Goal: Task Accomplishment & Management: Complete application form

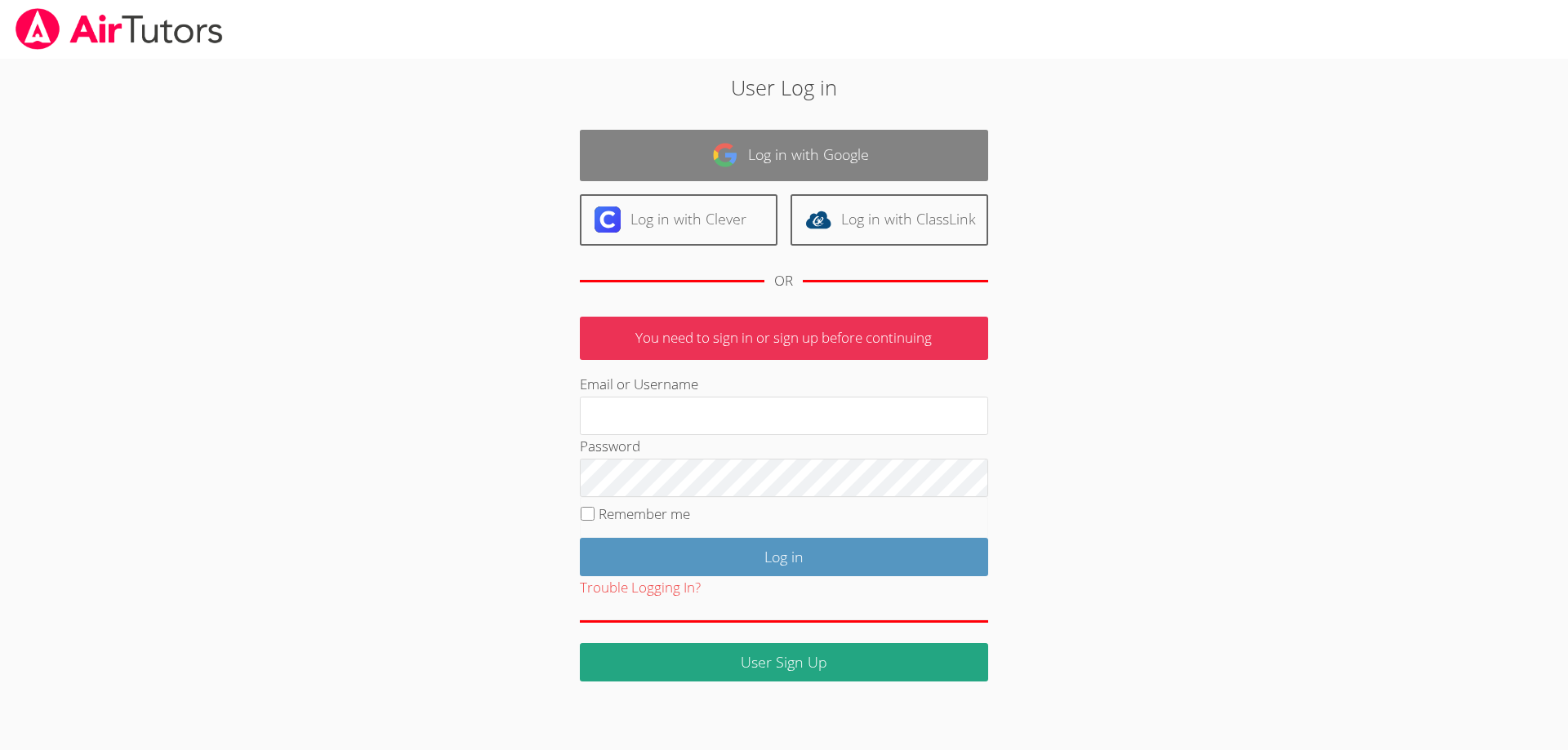
type input "[EMAIL_ADDRESS][DOMAIN_NAME]"
click at [773, 156] on link "Log in with Google" at bounding box center [784, 155] width 409 height 52
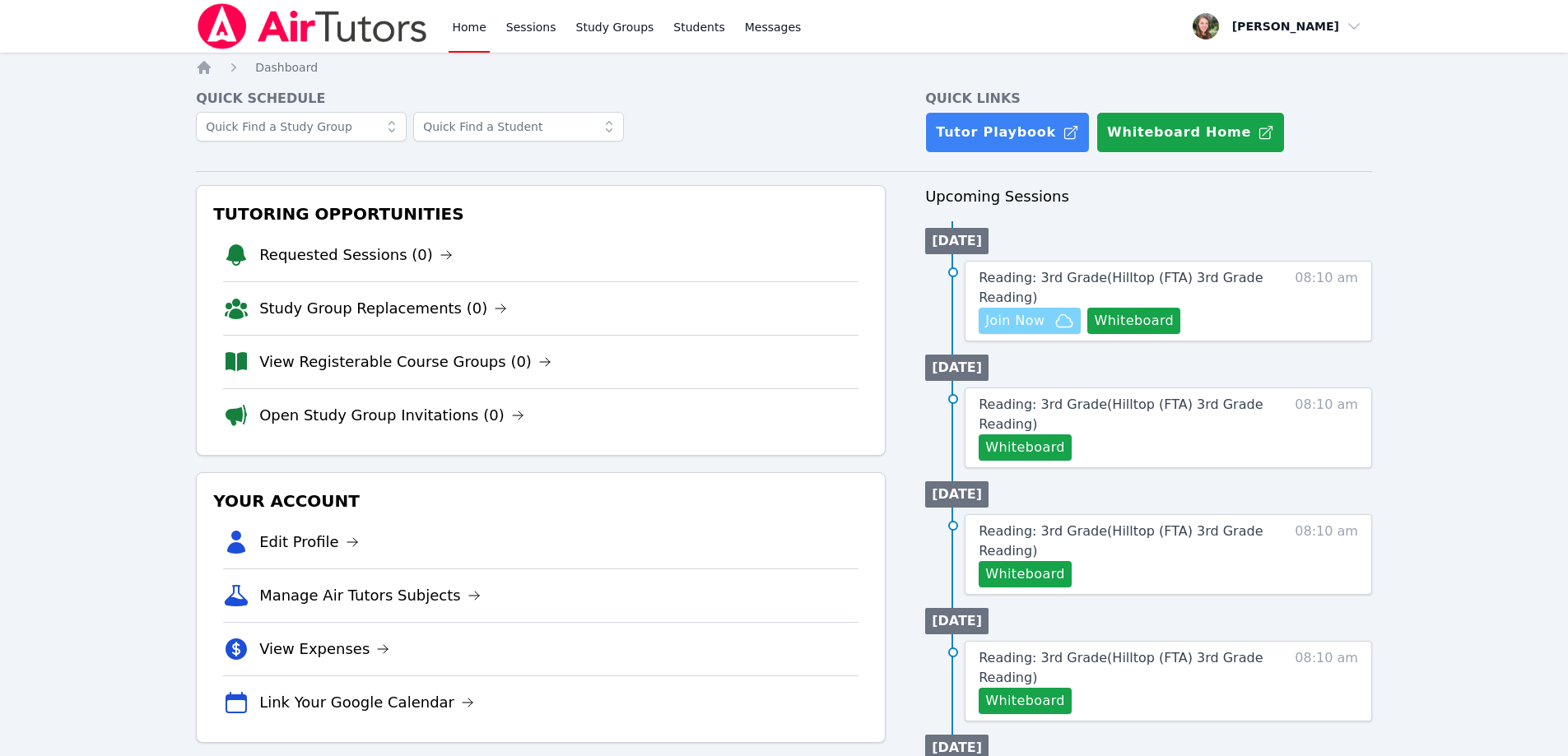
click at [1035, 324] on span "Join Now" at bounding box center [1014, 320] width 59 height 20
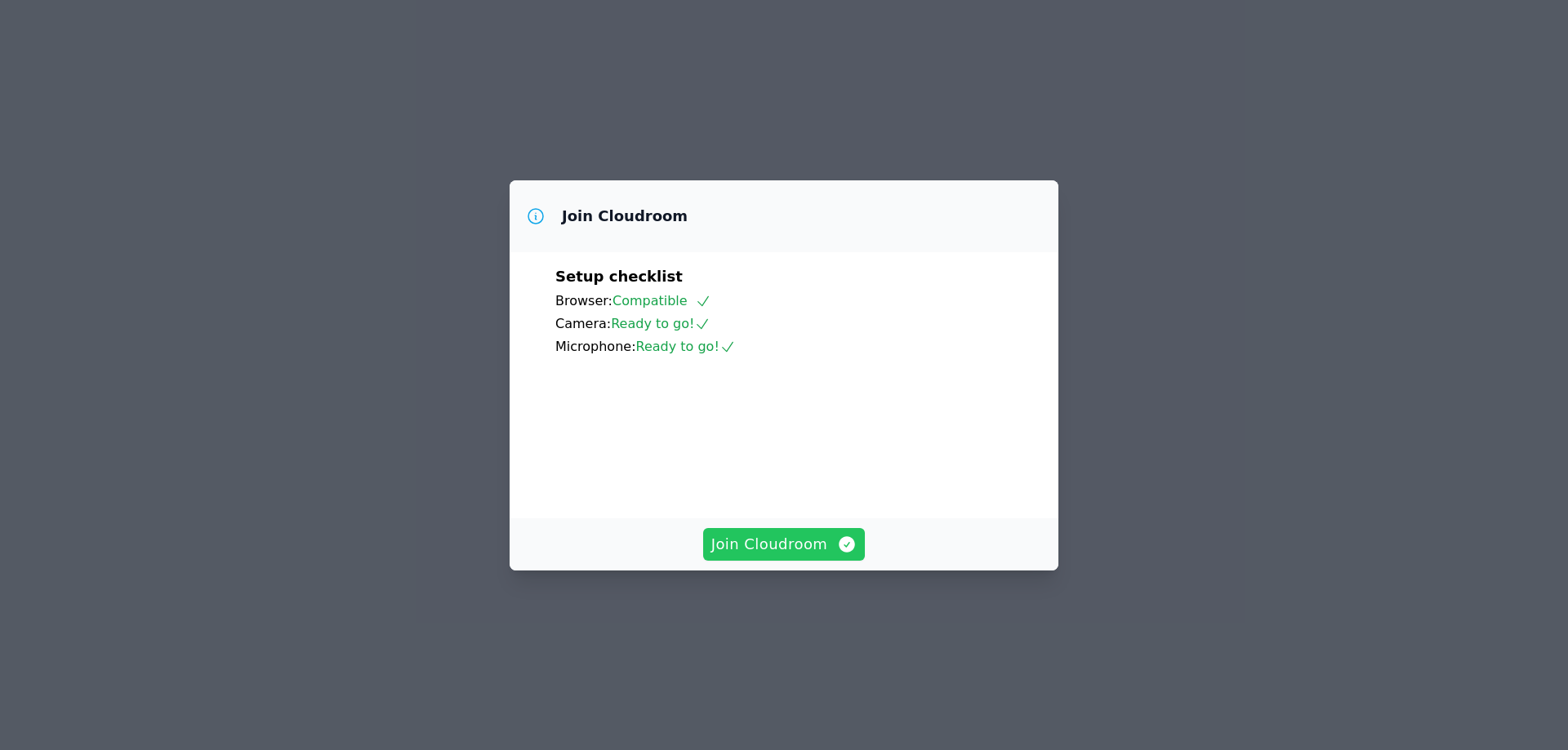
click at [750, 555] on span "Join Cloudroom" at bounding box center [784, 544] width 146 height 23
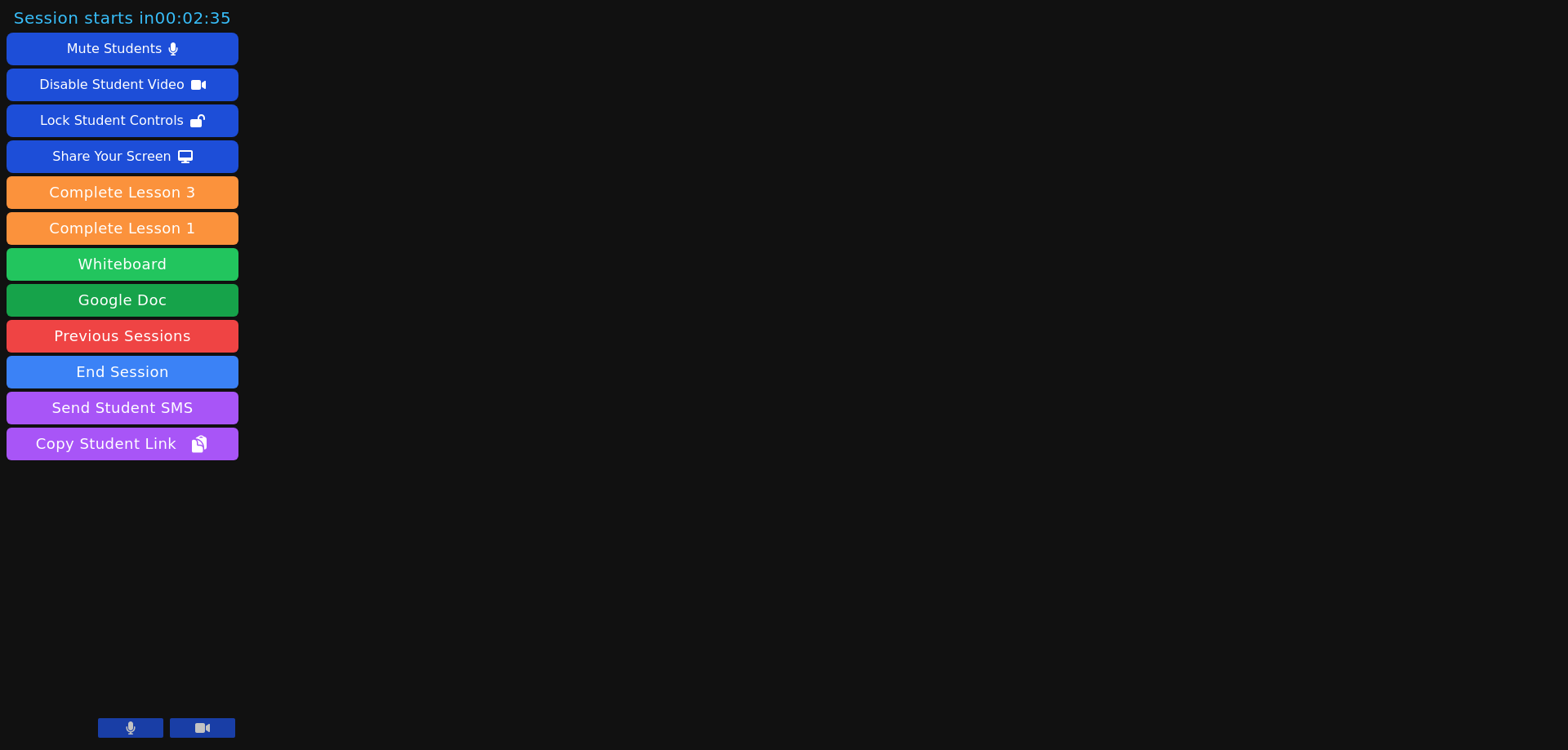
click at [150, 257] on button "Whiteboard" at bounding box center [122, 264] width 232 height 32
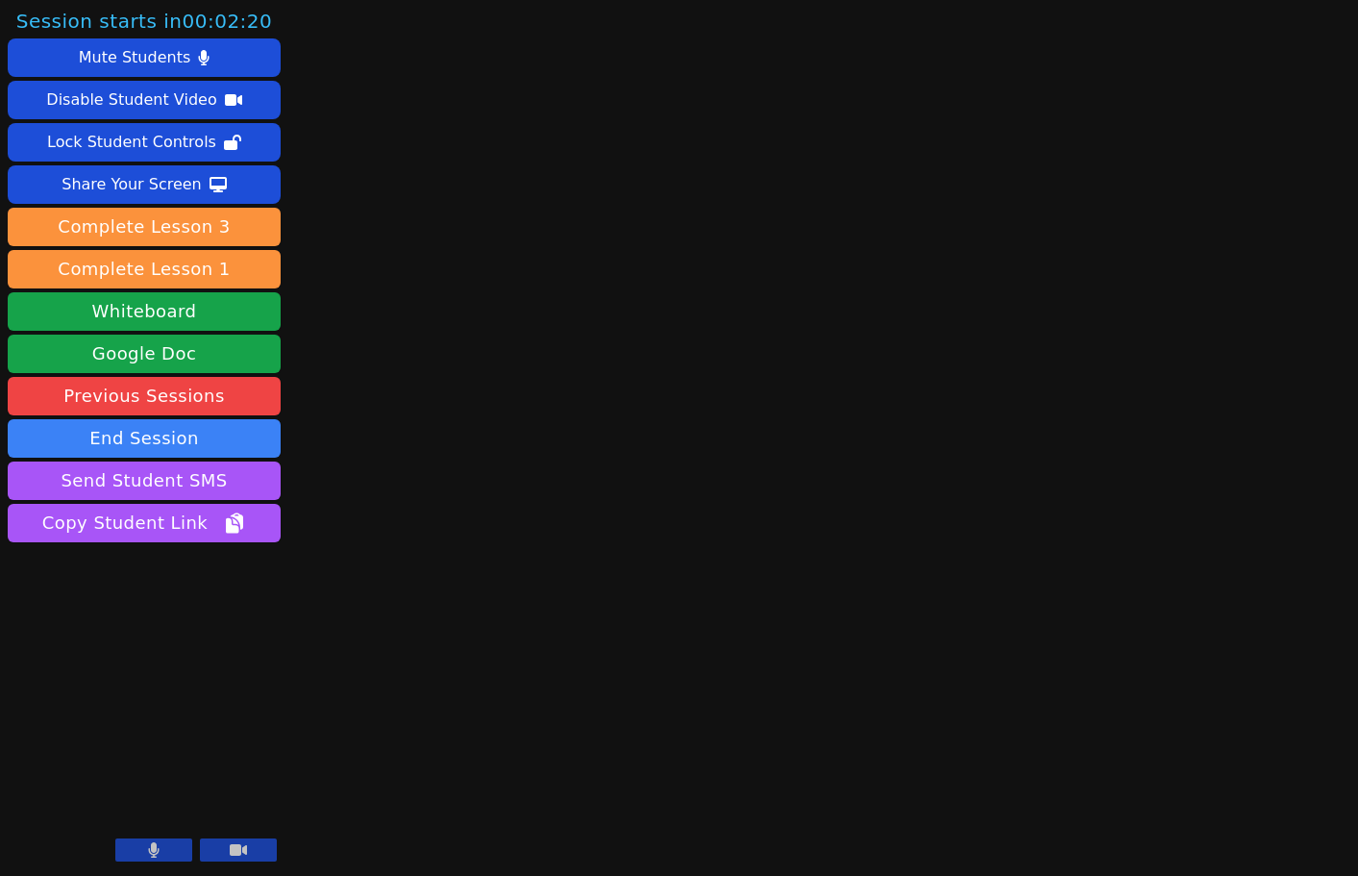
drag, startPoint x: 138, startPoint y: 849, endPoint x: 154, endPoint y: 851, distance: 15.5
click at [138, 849] on button at bounding box center [153, 849] width 77 height 23
click at [229, 851] on button at bounding box center [238, 849] width 77 height 23
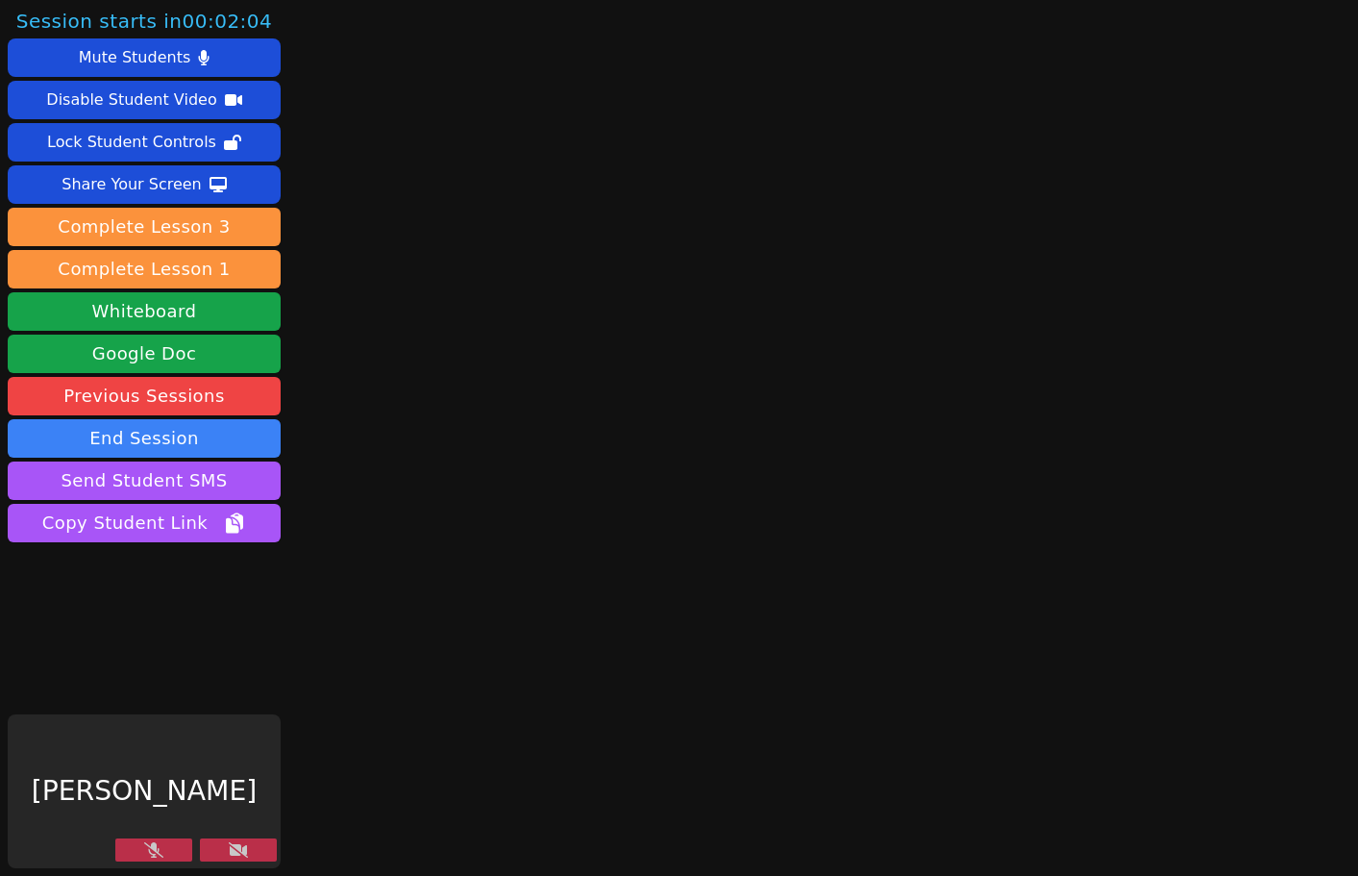
click at [1052, 730] on div "Session starts in 00:02:04 Mute Students Disable Student Video Lock Student Con…" at bounding box center [679, 438] width 1358 height 876
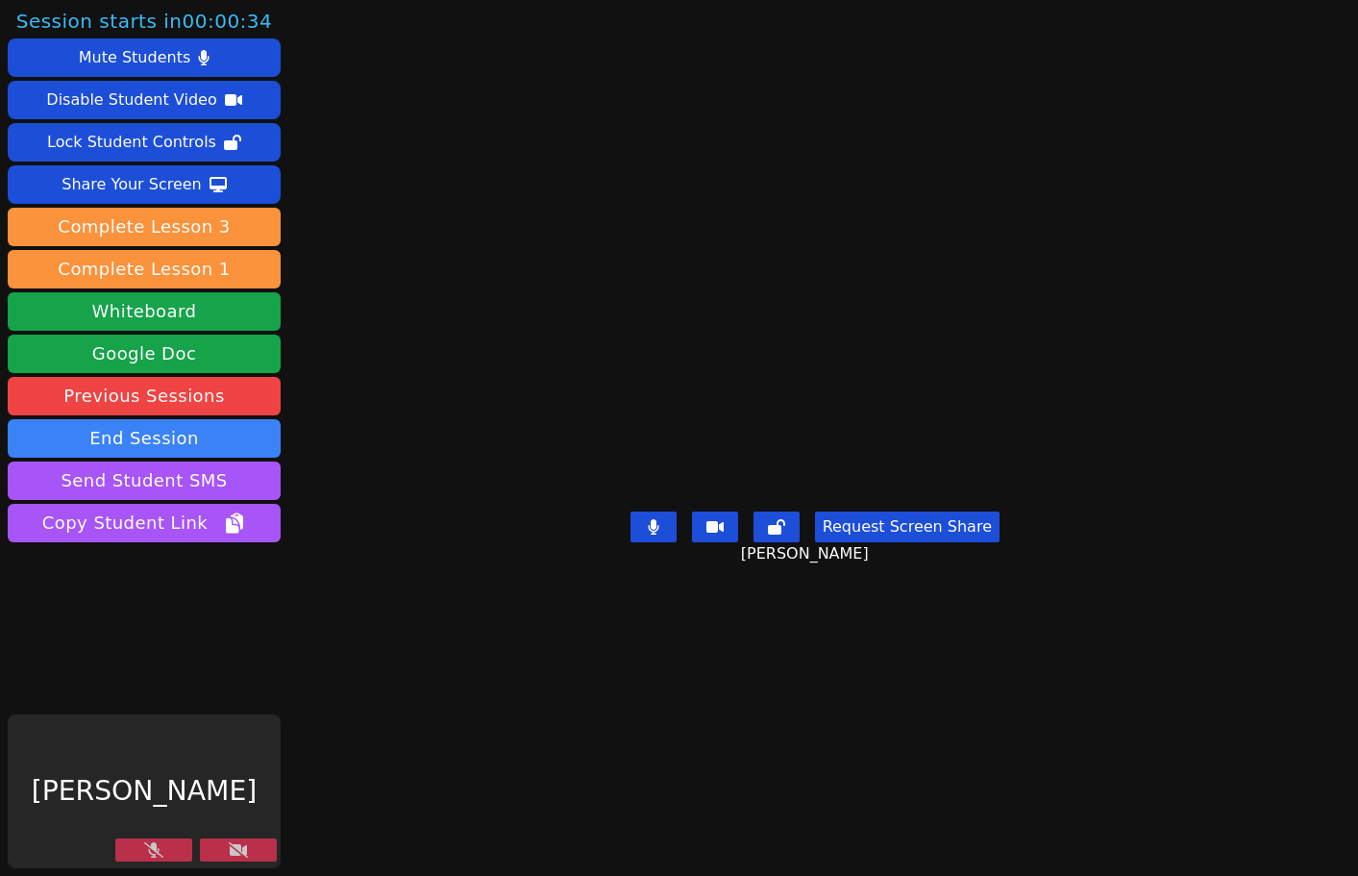
drag, startPoint x: 134, startPoint y: 848, endPoint x: 148, endPoint y: 853, distance: 15.5
click at [134, 848] on button at bounding box center [153, 849] width 77 height 23
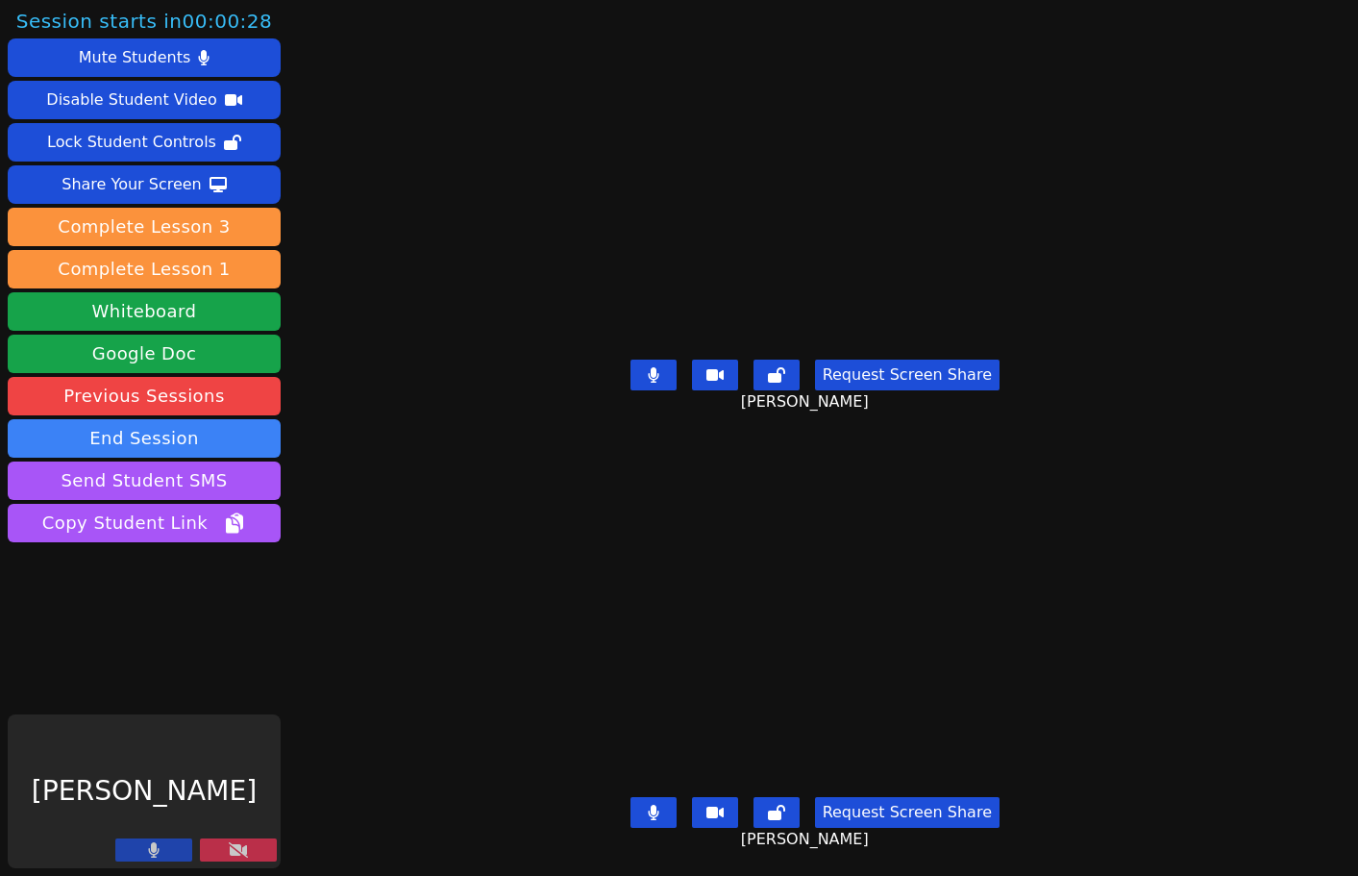
click at [243, 852] on icon at bounding box center [238, 849] width 19 height 15
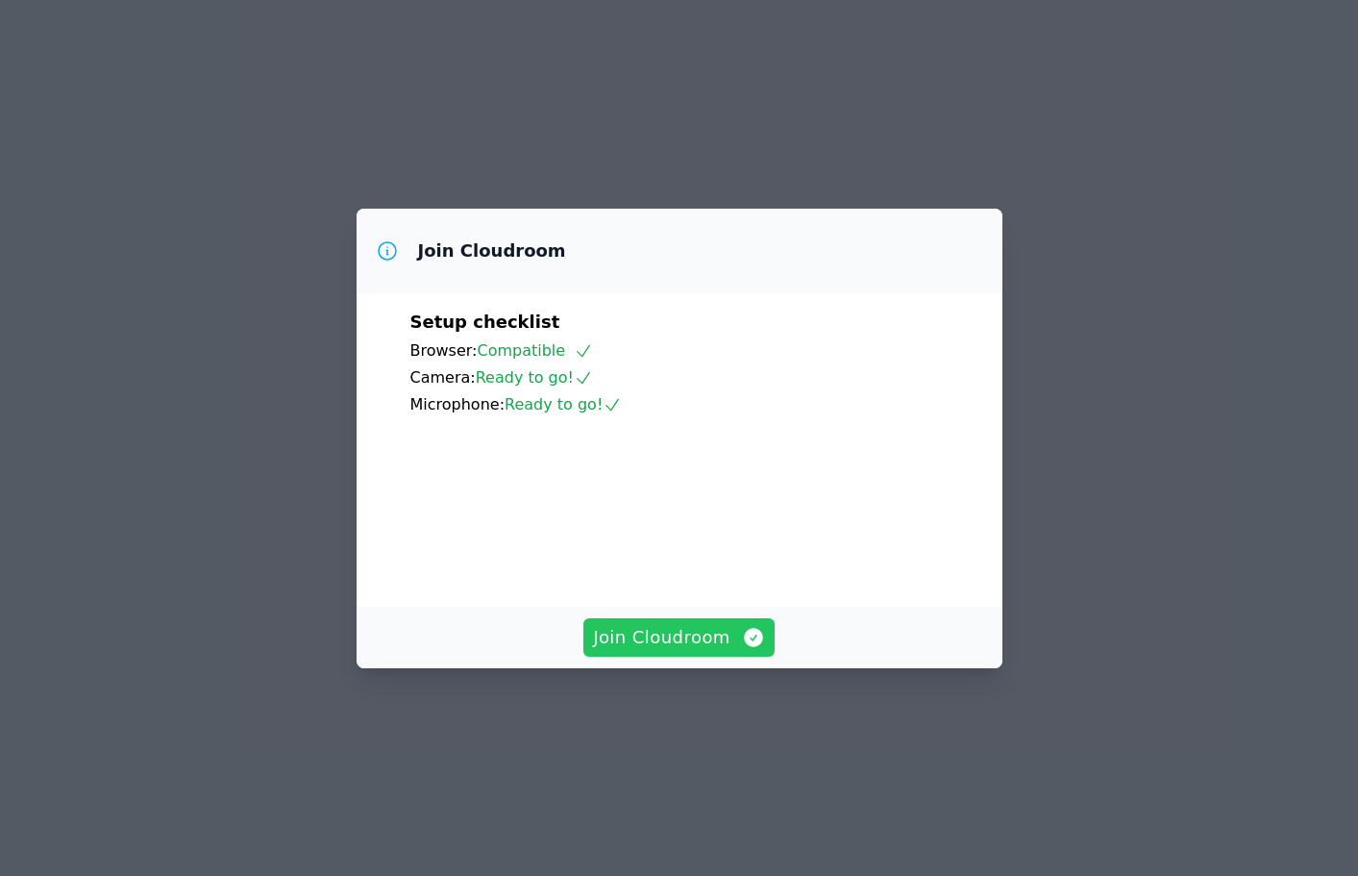
click at [667, 651] on span "Join Cloudroom" at bounding box center [679, 637] width 172 height 27
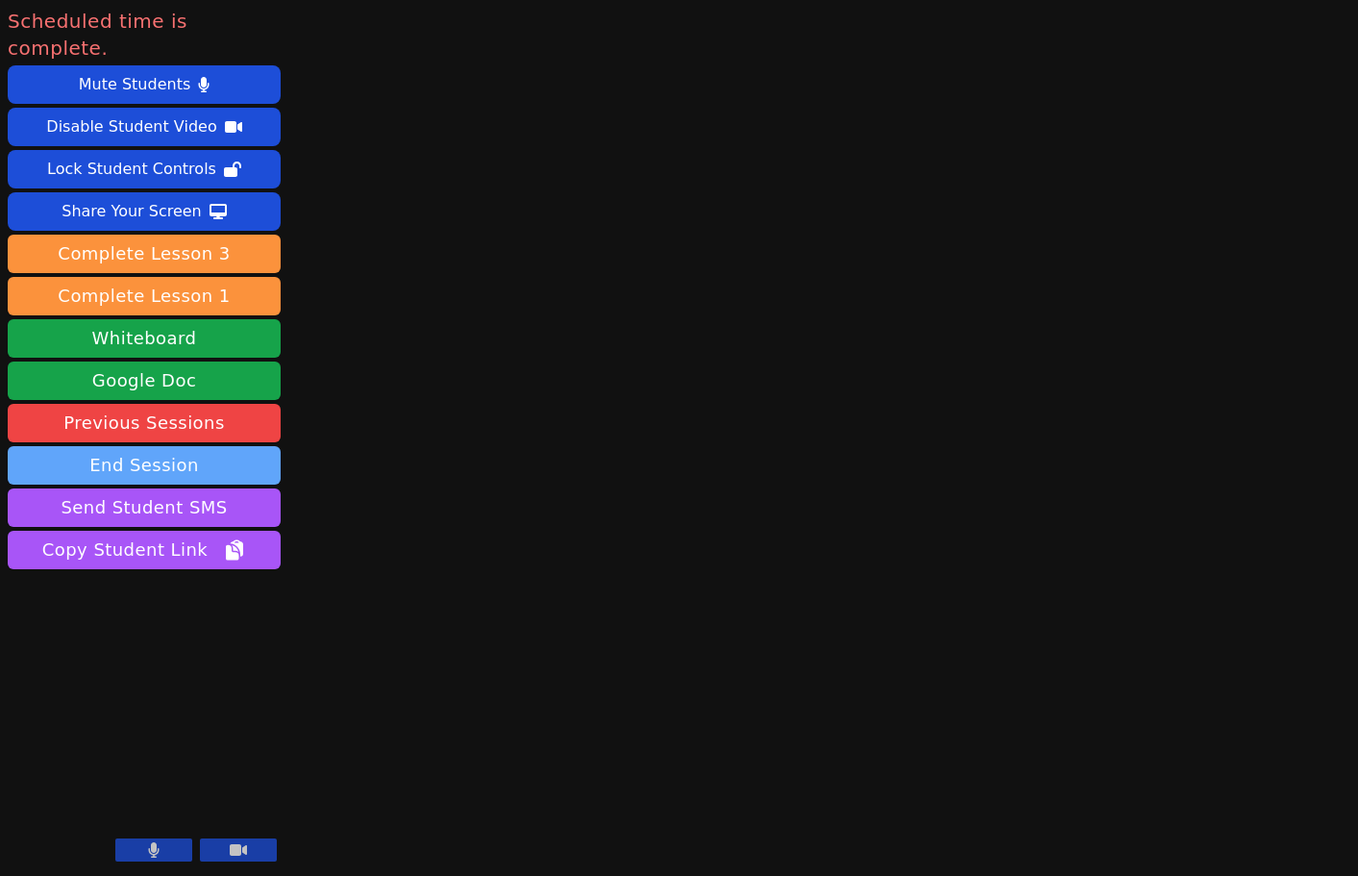
click at [164, 446] on button "End Session" at bounding box center [144, 465] width 273 height 38
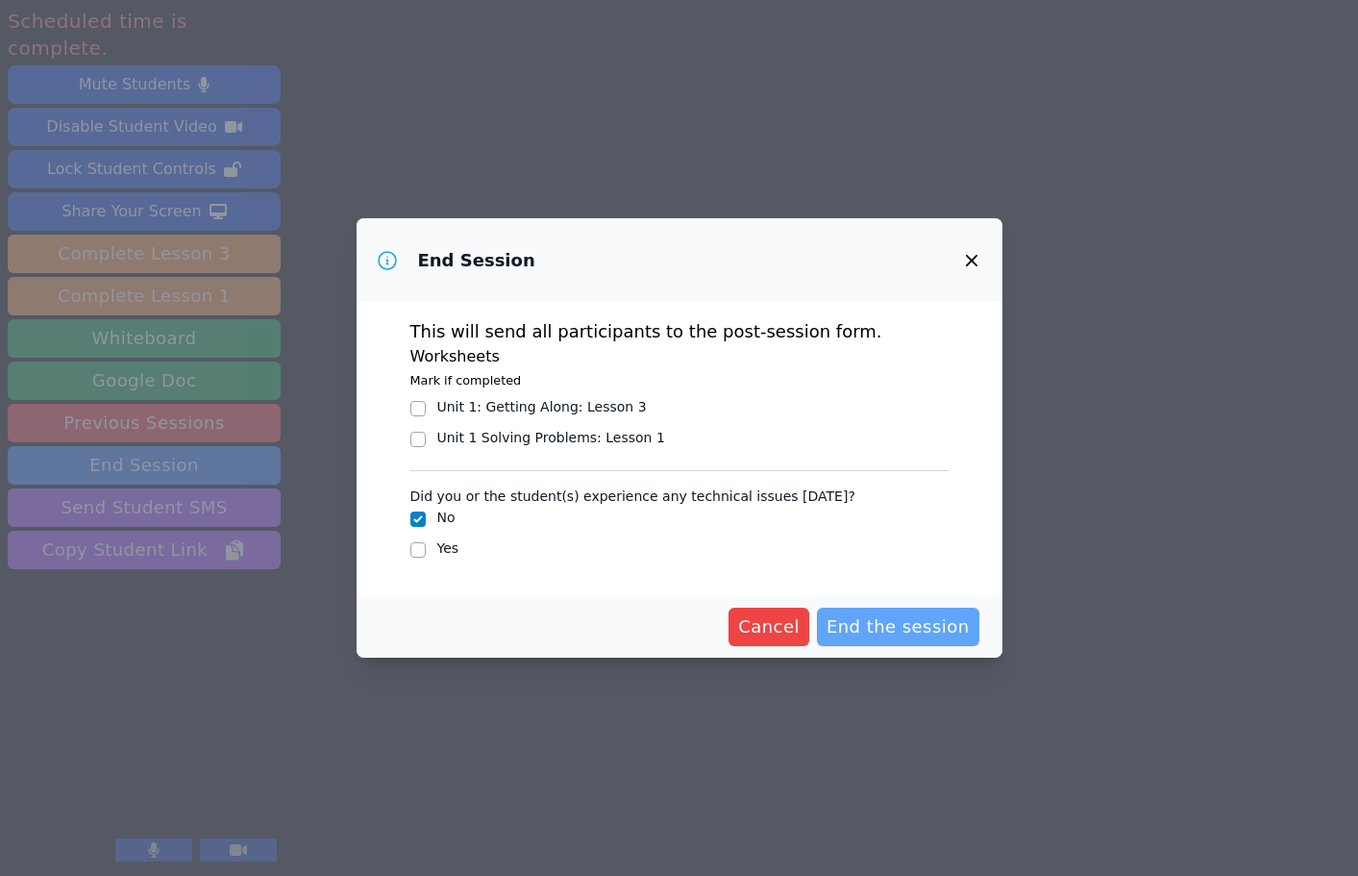
click at [876, 624] on span "End the session" at bounding box center [898, 626] width 143 height 27
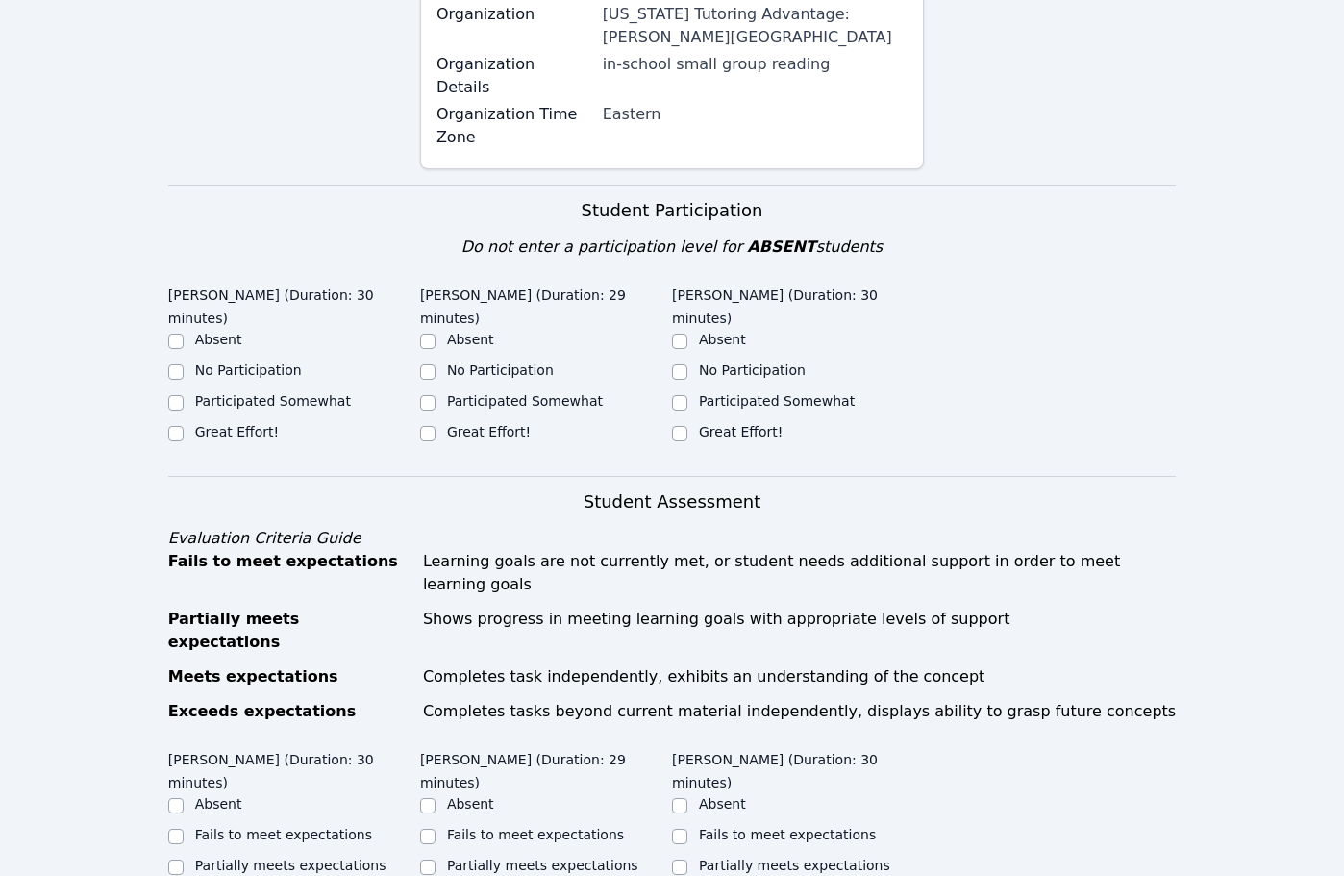
scroll to position [384, 0]
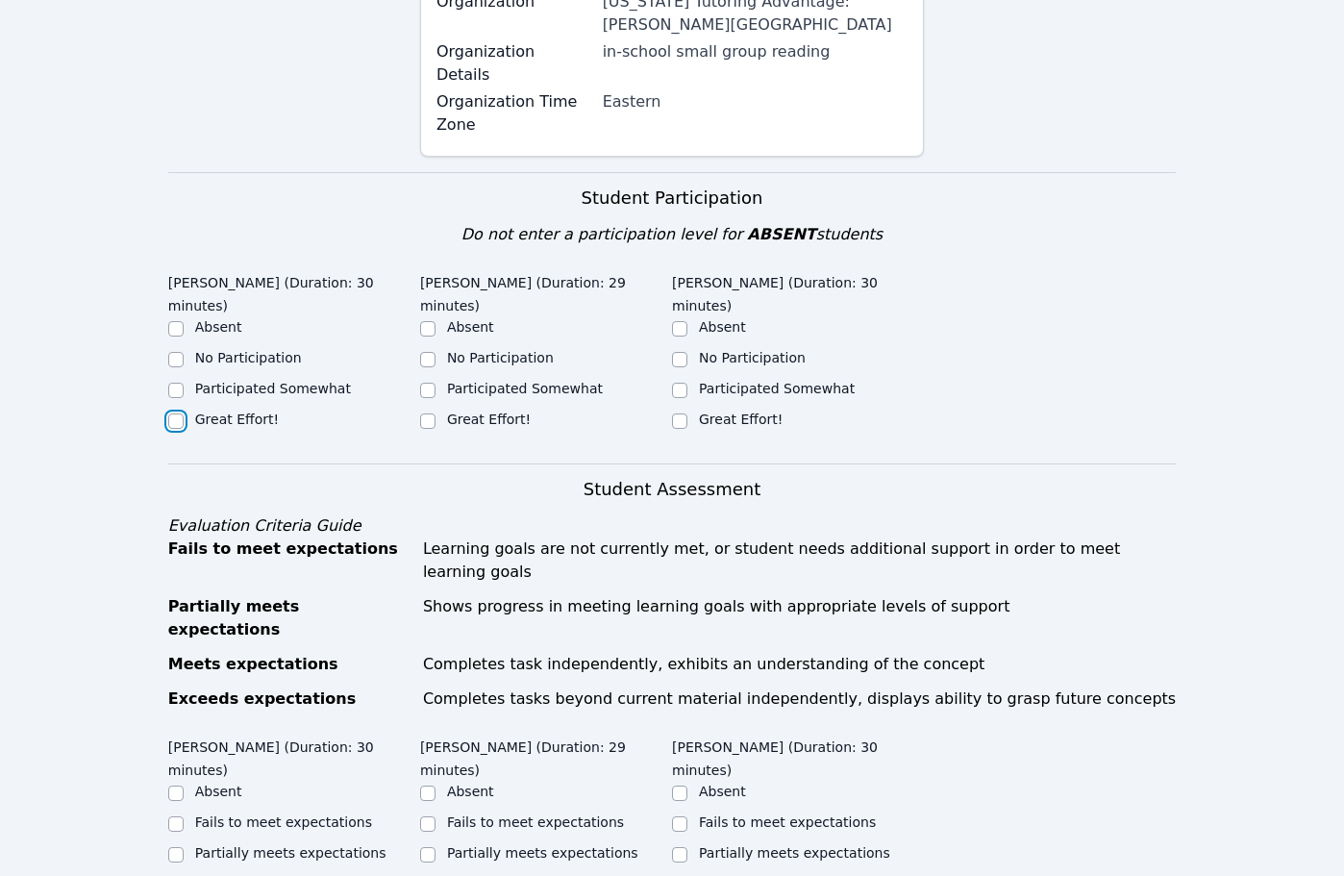
click at [175, 413] on input "Great Effort!" at bounding box center [175, 420] width 15 height 15
checkbox input "true"
click at [427, 413] on input "Great Effort!" at bounding box center [427, 420] width 15 height 15
checkbox input "true"
click at [681, 413] on input "Great Effort!" at bounding box center [679, 420] width 15 height 15
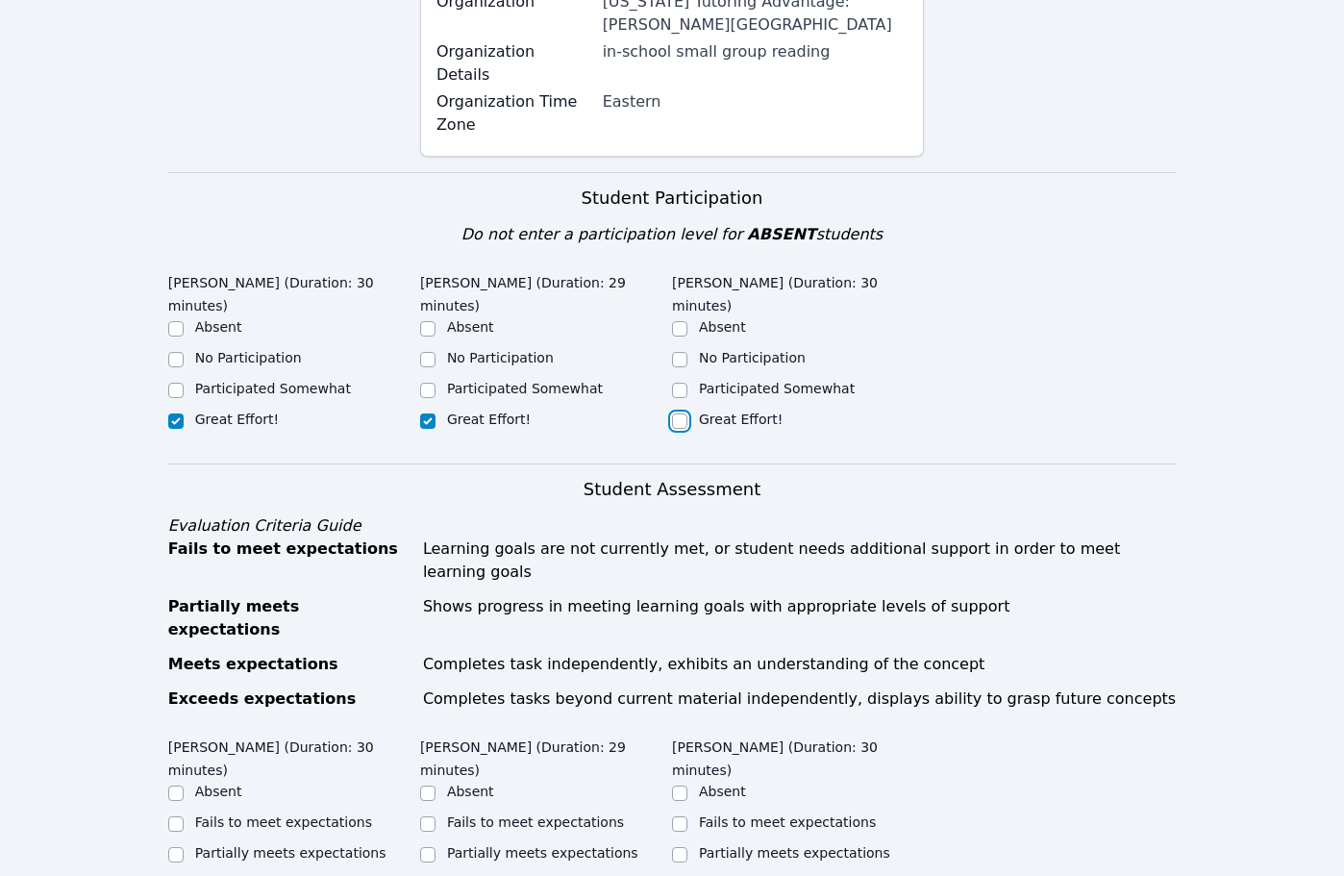
checkbox input "true"
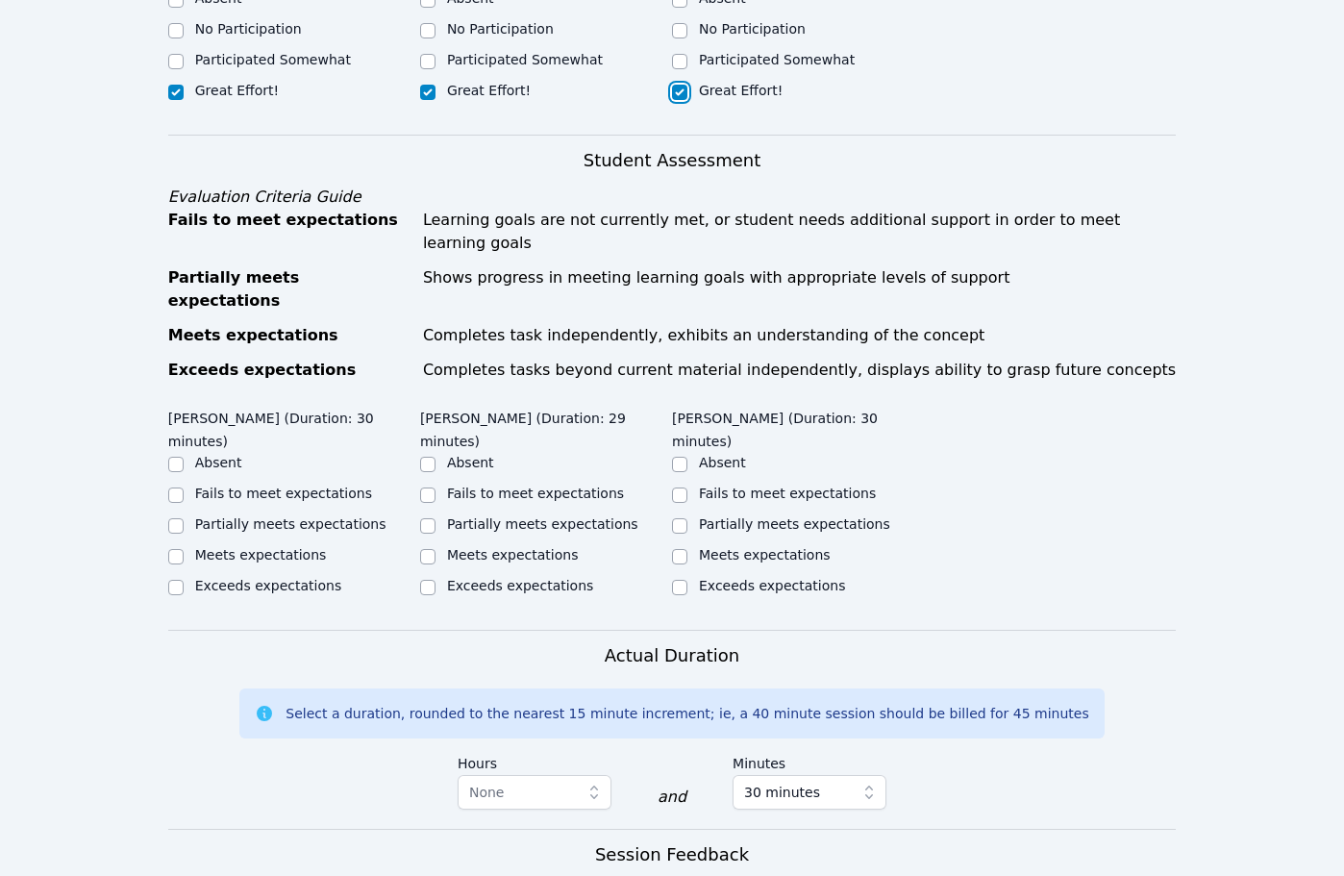
scroll to position [769, 0]
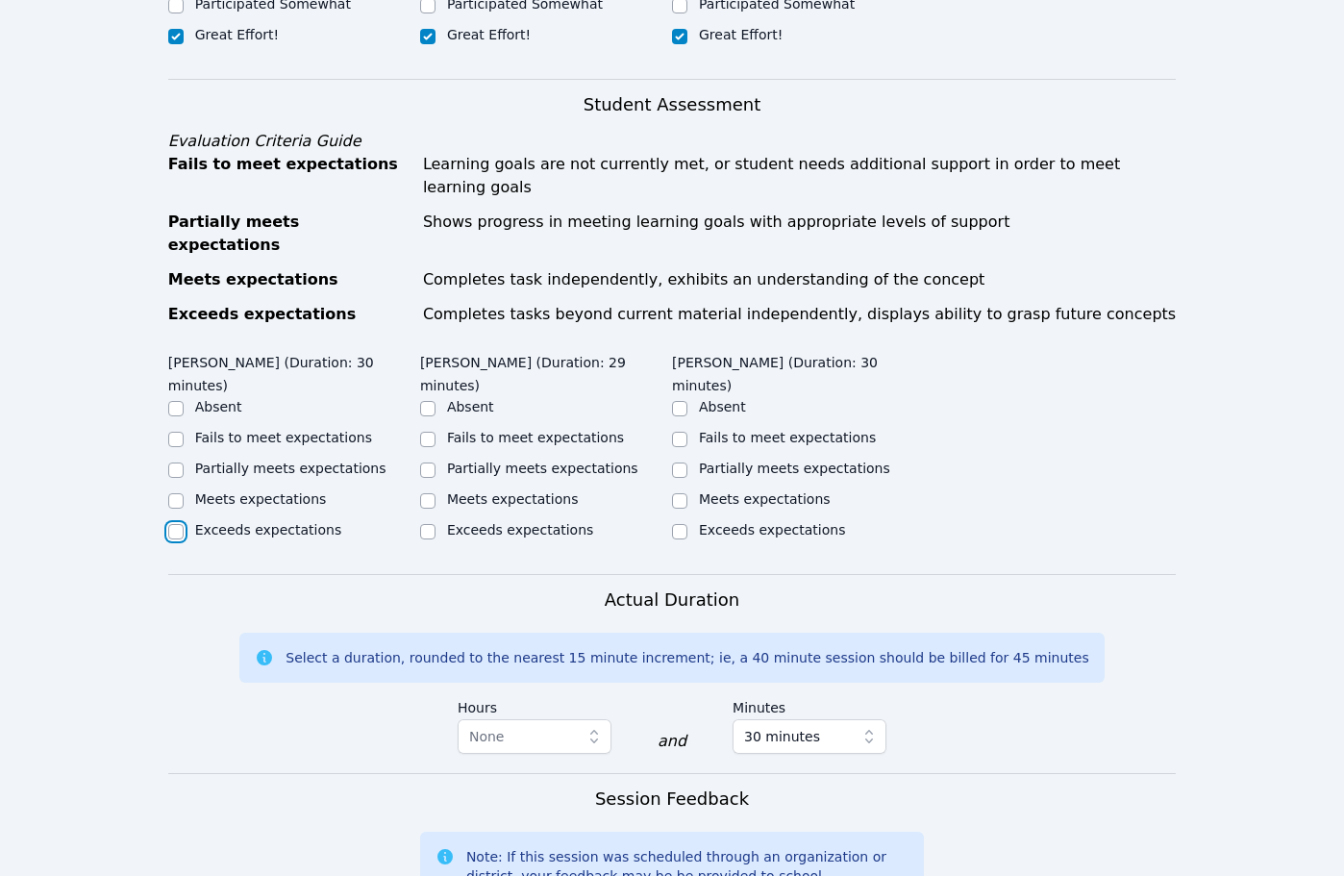
click at [177, 524] on input "Exceeds expectations" at bounding box center [175, 531] width 15 height 15
checkbox input "true"
click at [422, 524] on input "Exceeds expectations" at bounding box center [427, 531] width 15 height 15
checkbox input "true"
click at [683, 524] on input "Exceeds expectations" at bounding box center [679, 531] width 15 height 15
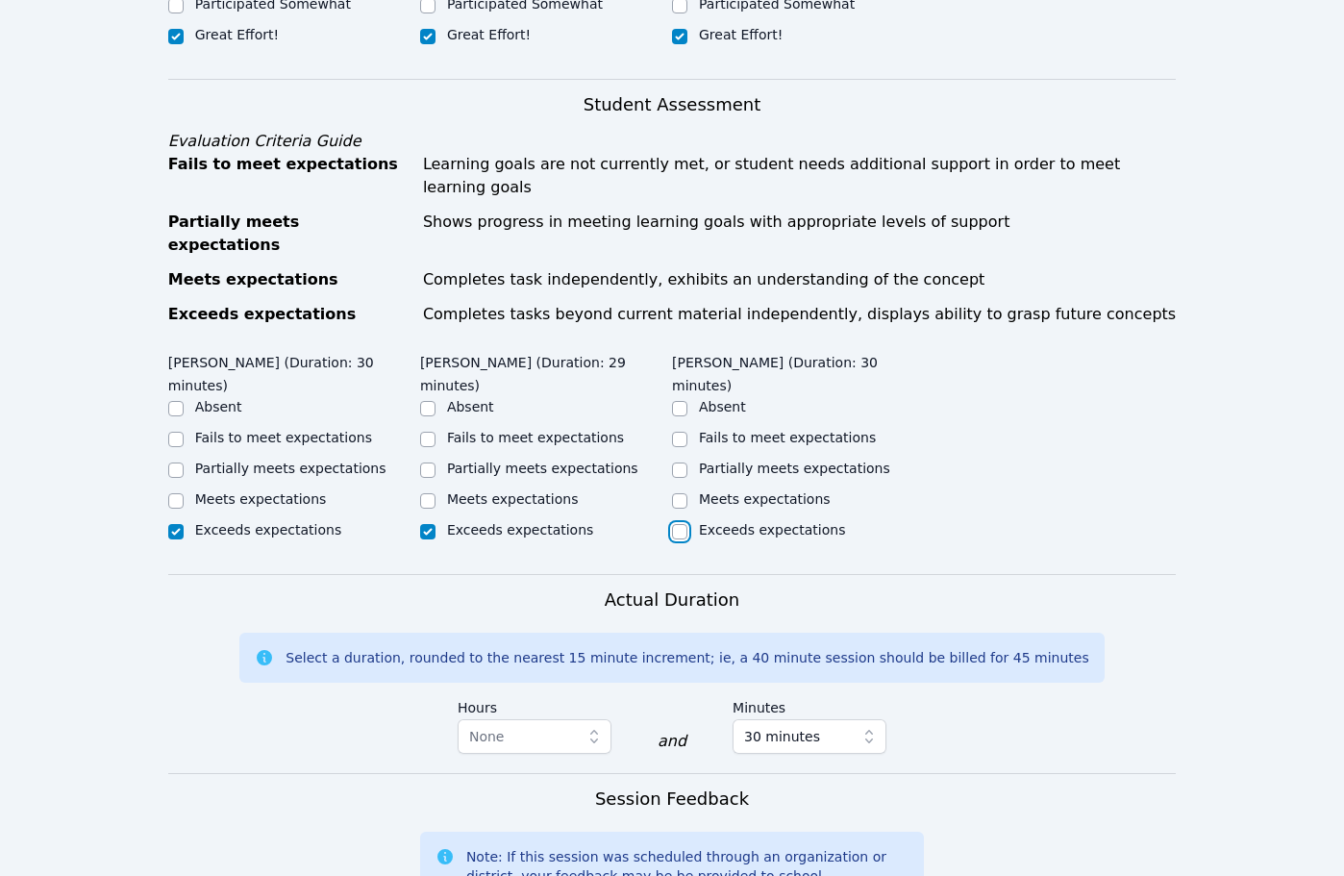
checkbox input "true"
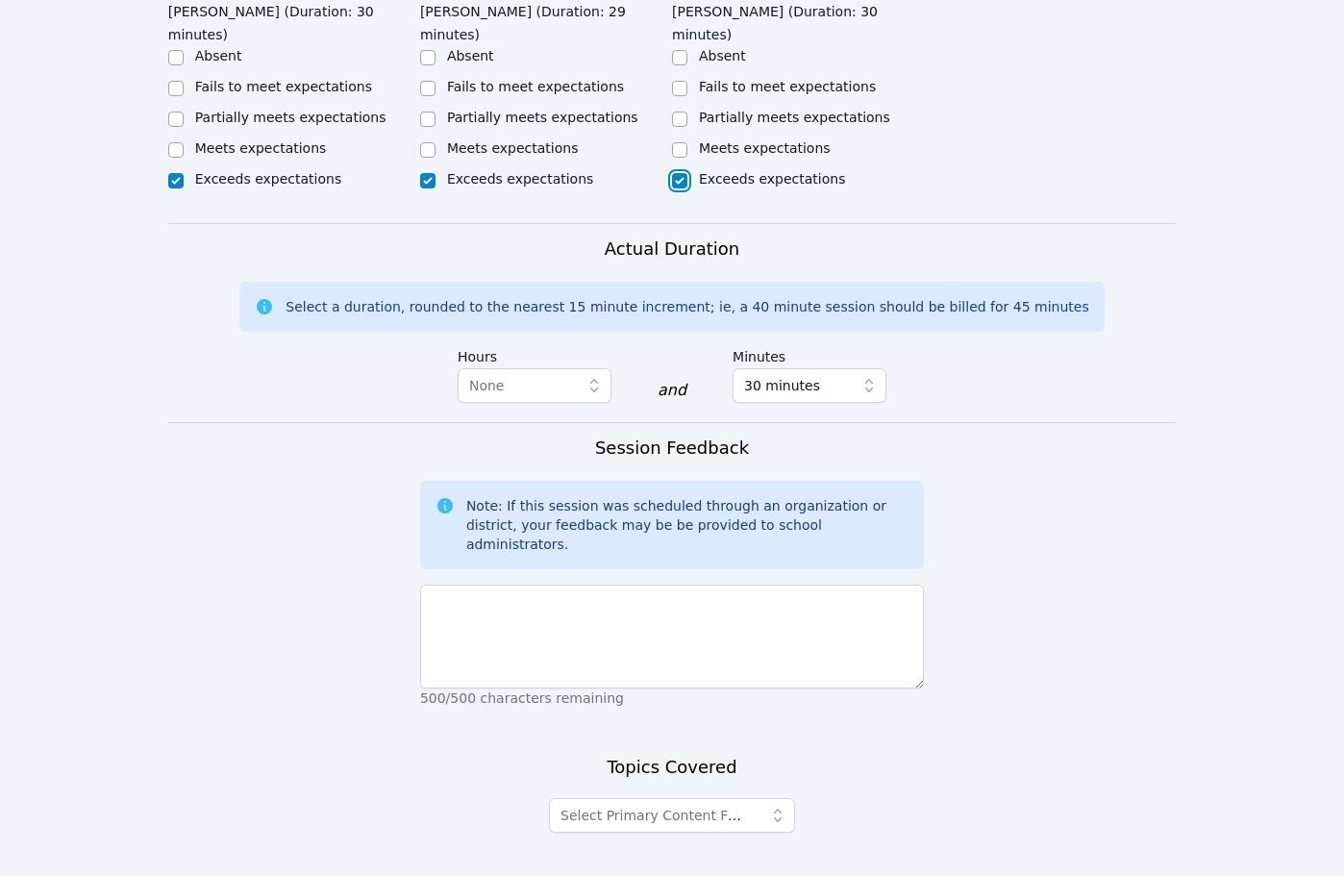
scroll to position [1153, 0]
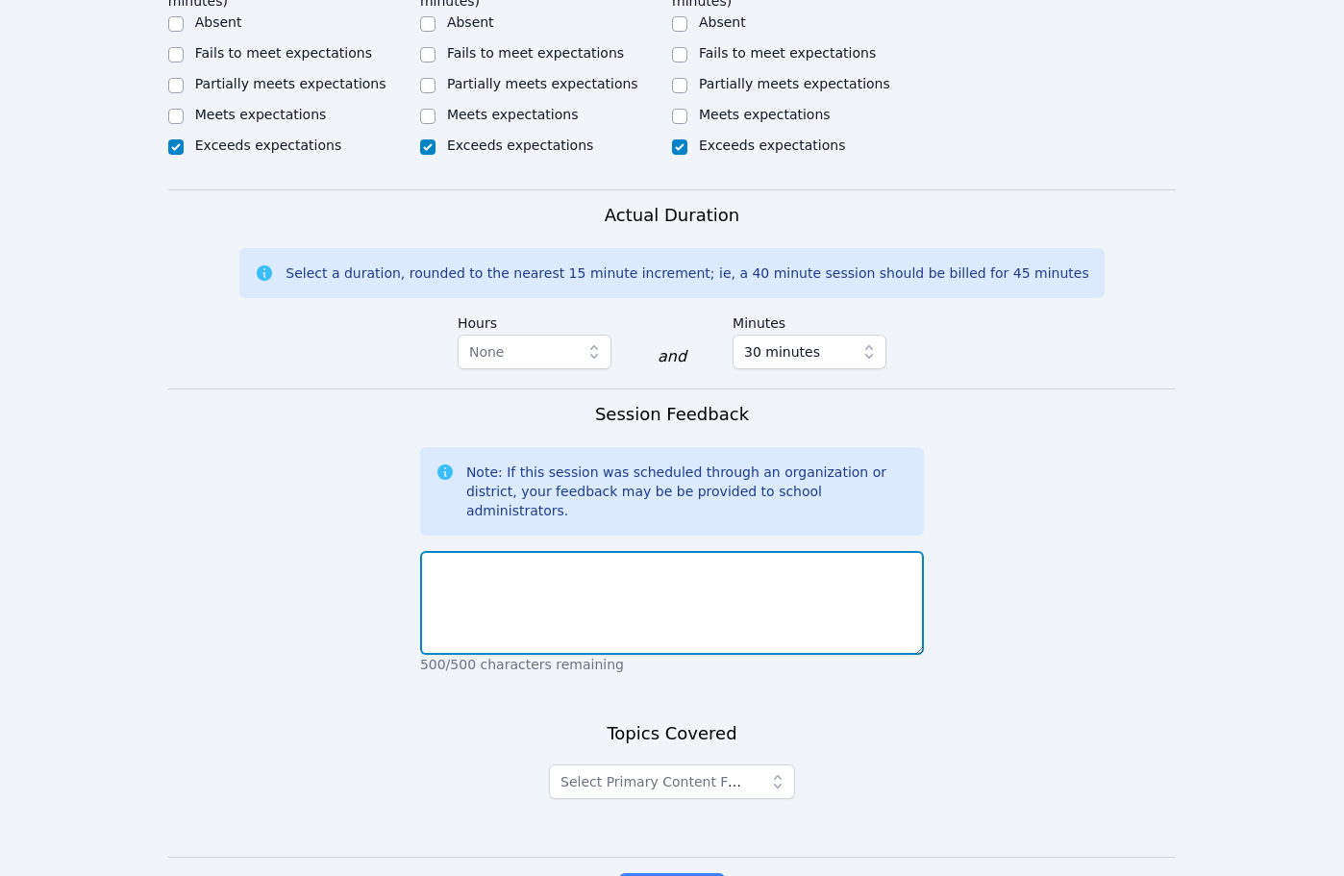
click at [627, 551] on textarea at bounding box center [672, 603] width 504 height 104
type textarea "T"
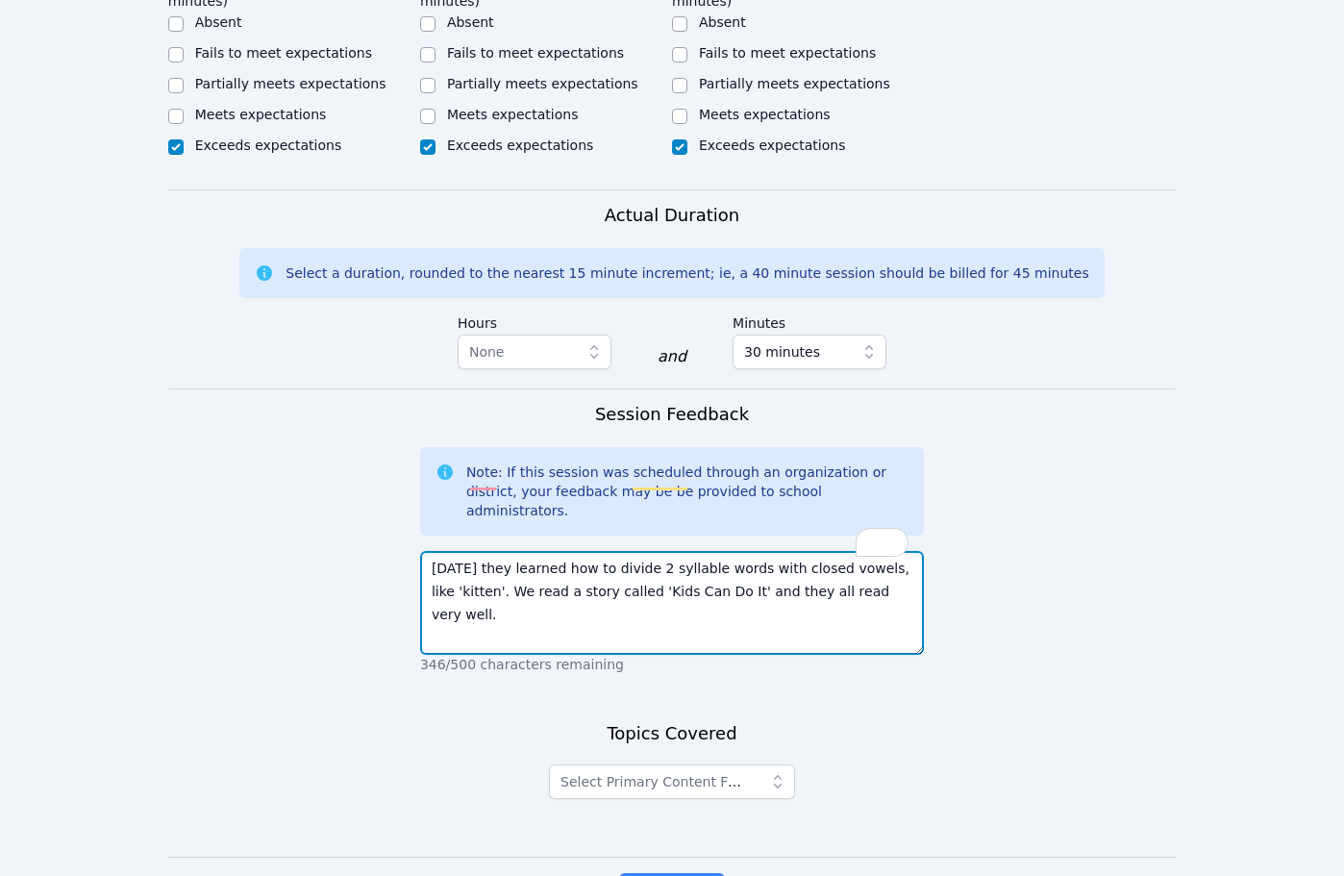
click at [479, 551] on textarea "Today they learned how to divide 2 syllable words with closed vowels, like 'kit…" at bounding box center [672, 603] width 504 height 104
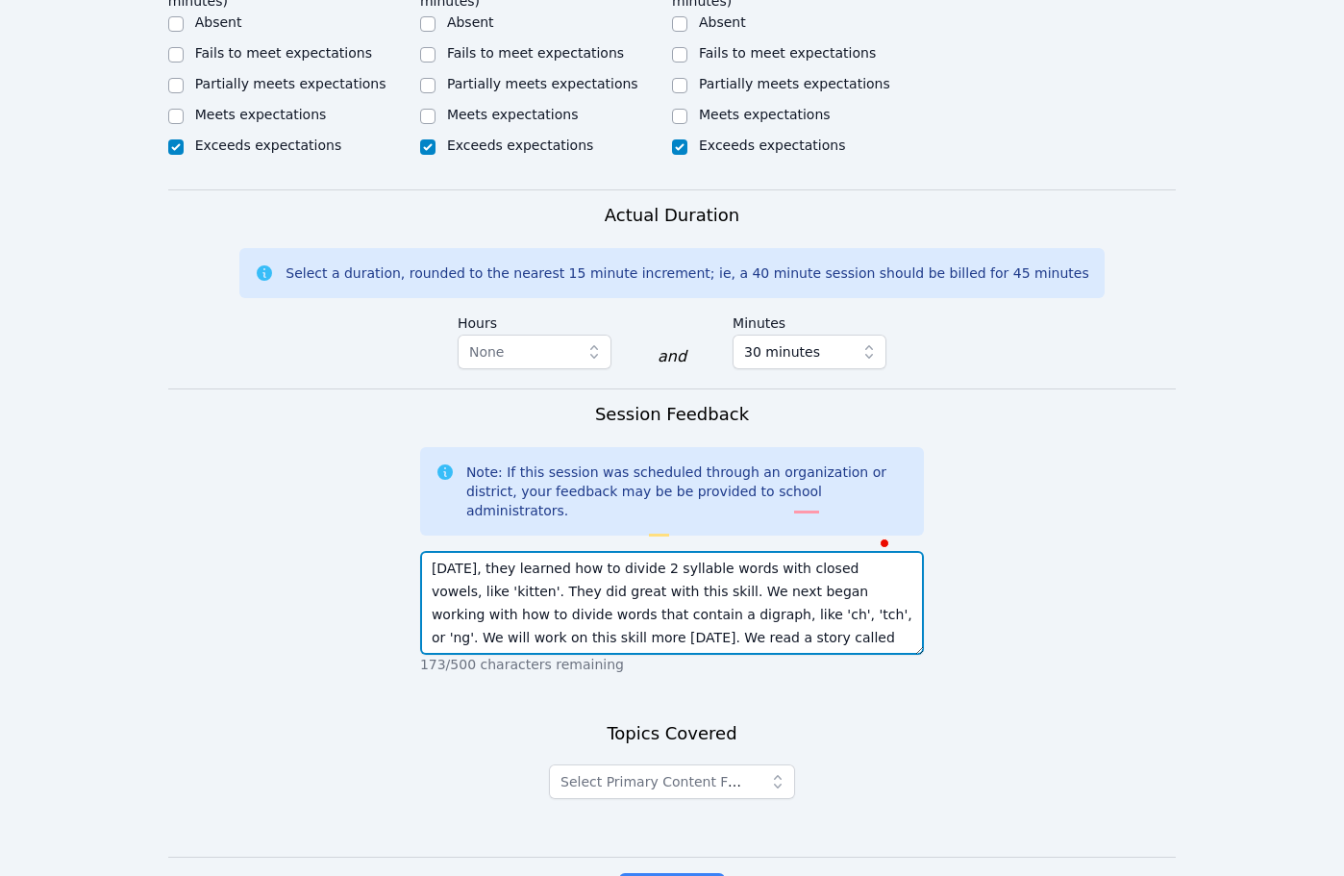
click at [646, 551] on textarea "Today, they learned how to divide 2 syllable words with closed vowels, like 'ki…" at bounding box center [672, 603] width 504 height 104
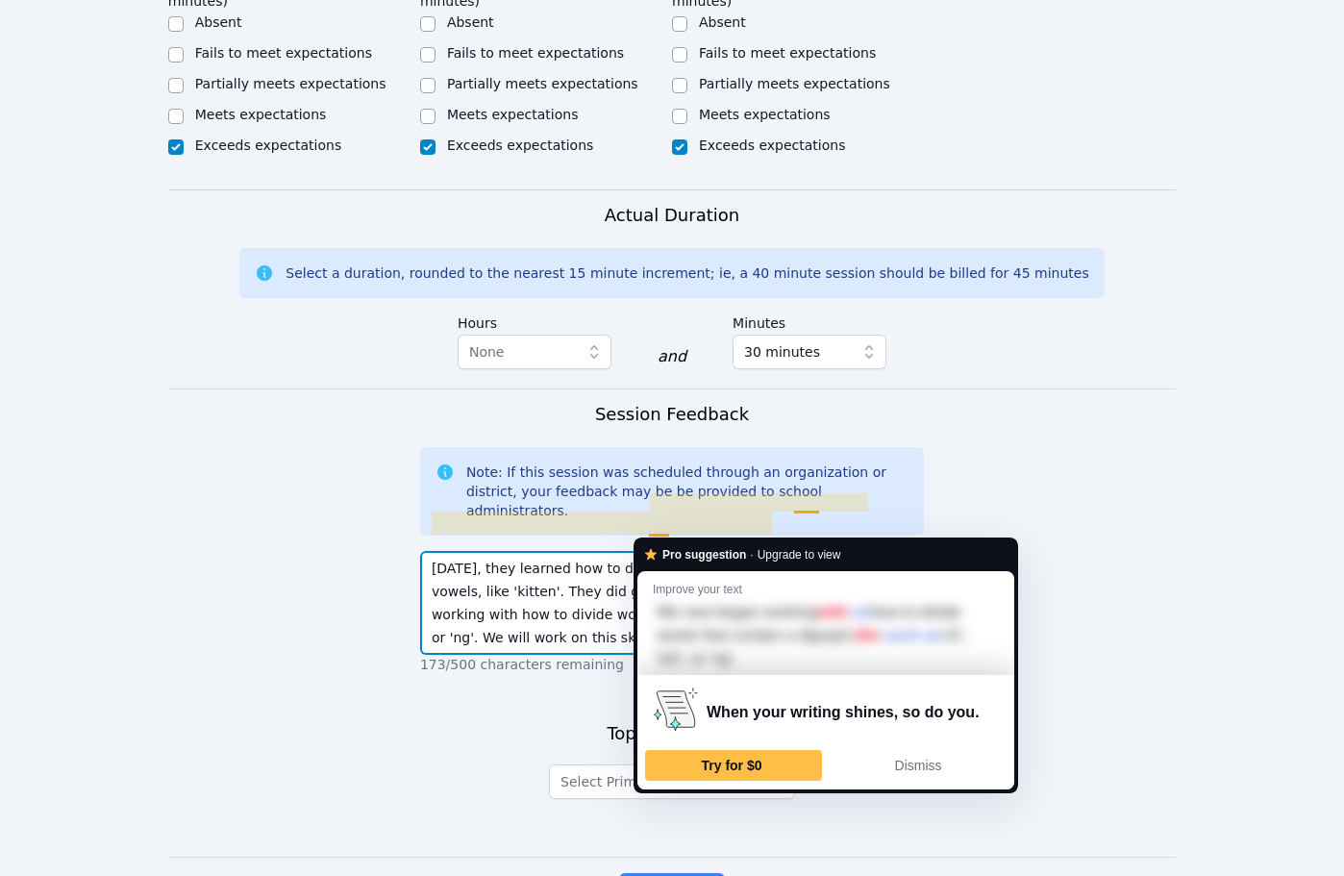
click at [612, 551] on textarea "Today, they learned how to divide 2 syllable words with closed vowels, like 'ki…" at bounding box center [672, 603] width 504 height 104
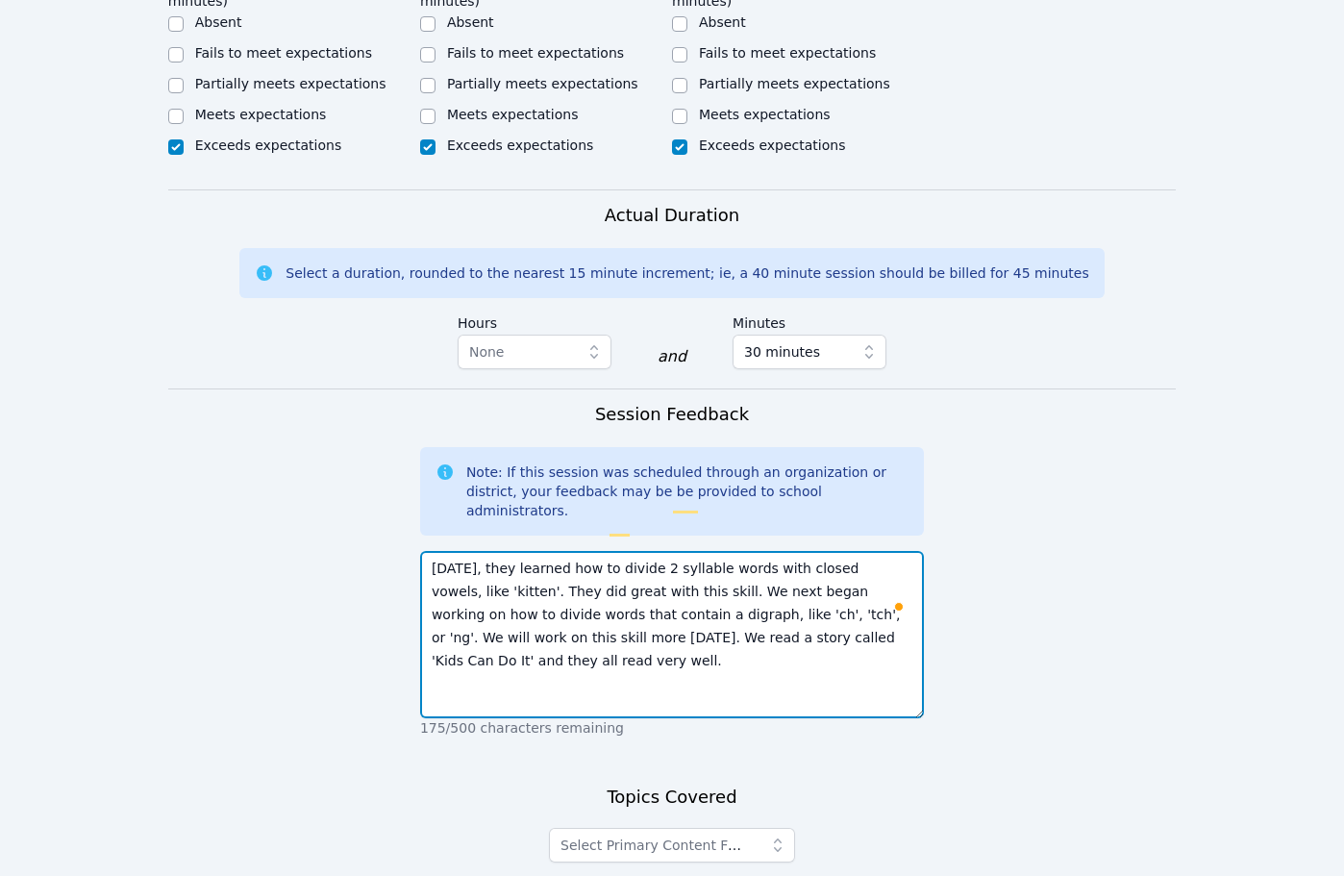
drag, startPoint x: 918, startPoint y: 564, endPoint x: 965, endPoint y: 628, distance: 79.0
click at [965, 628] on form "Student Participation Do not enter a participation level for ABSENT students Ha…" at bounding box center [672, 208] width 1008 height 1610
click at [528, 551] on textarea "Today, they learned how to divide 2 syllable words with closed vowels, like 'ki…" at bounding box center [672, 634] width 504 height 167
click at [460, 571] on textarea "Today, they learned how to divide 2 syllable words with closed vowels, like 'ki…" at bounding box center [672, 634] width 504 height 167
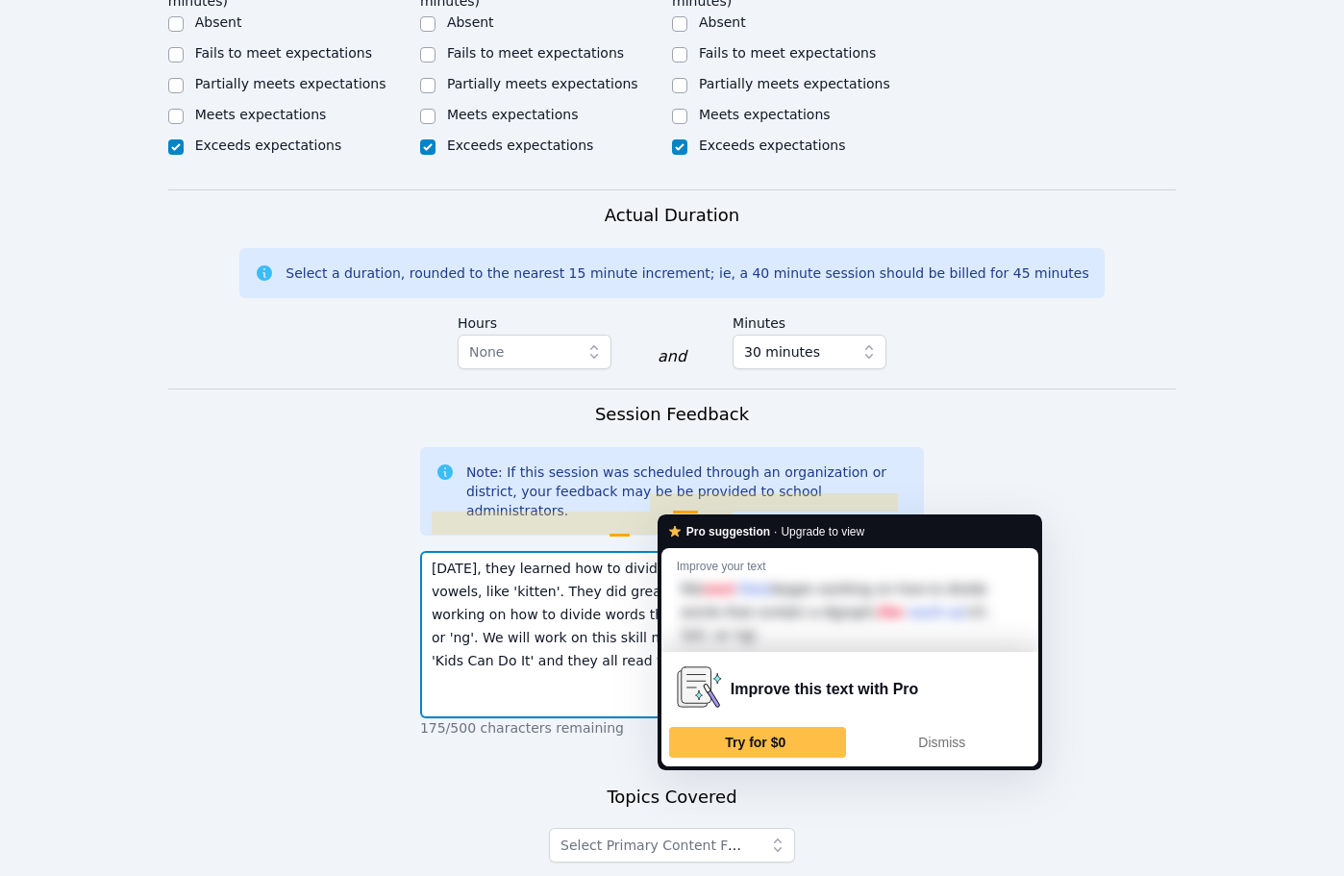
click at [507, 582] on textarea "Today, they learned how to divide 2 syllable words with closed vowels, like 'ki…" at bounding box center [672, 634] width 504 height 167
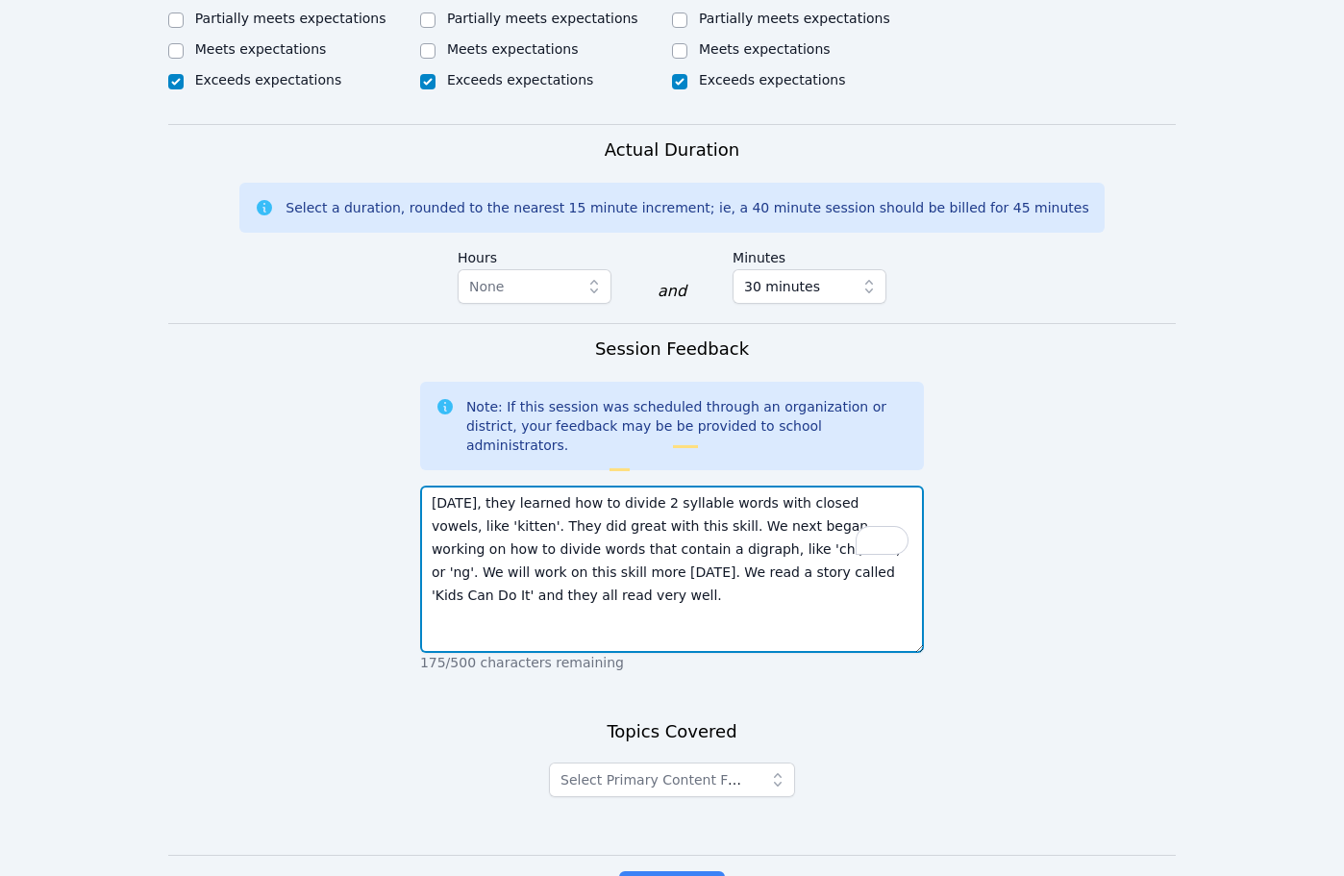
scroll to position [1249, 0]
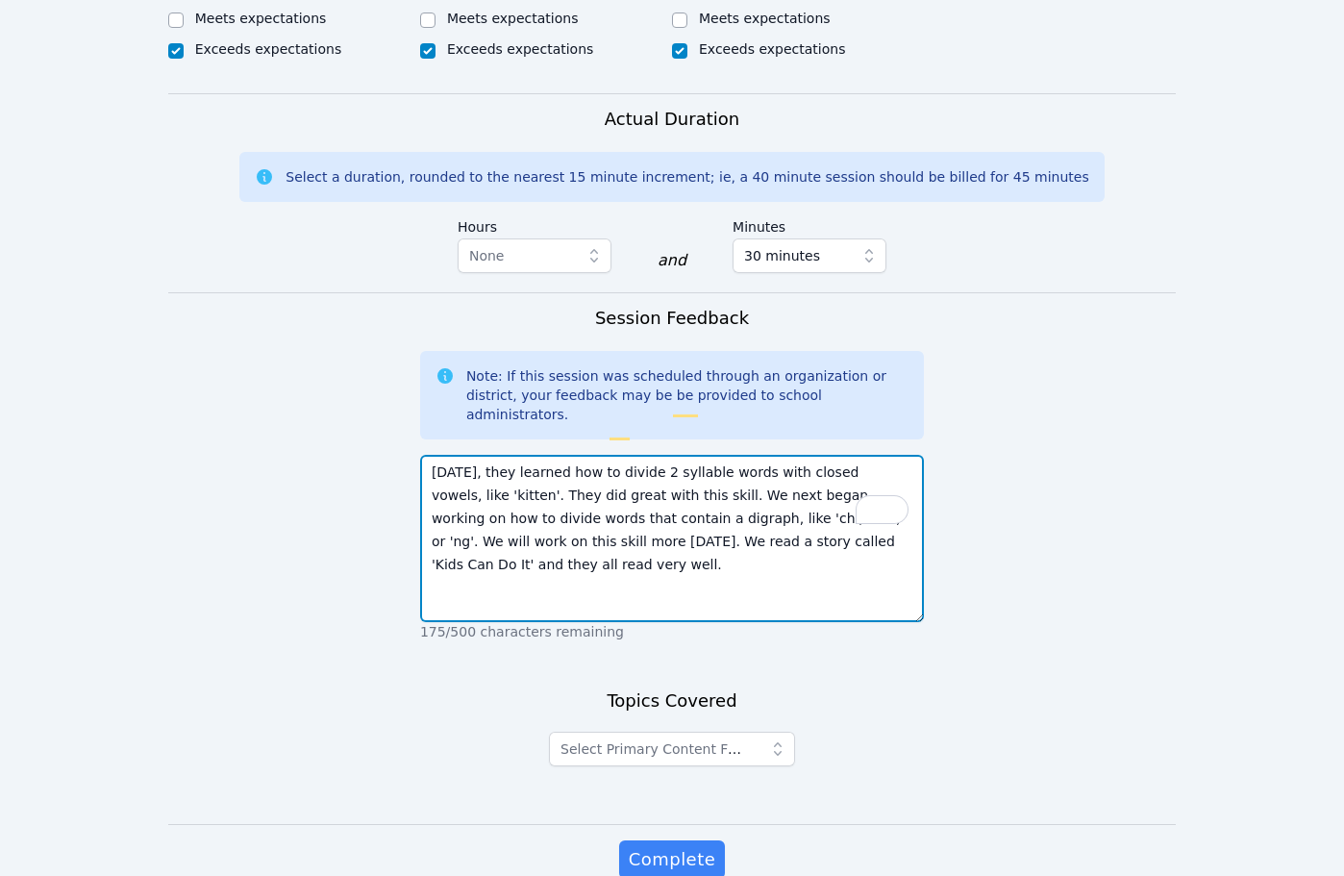
type textarea "Today, they learned how to divide 2 syllable words with closed vowels, like 'ki…"
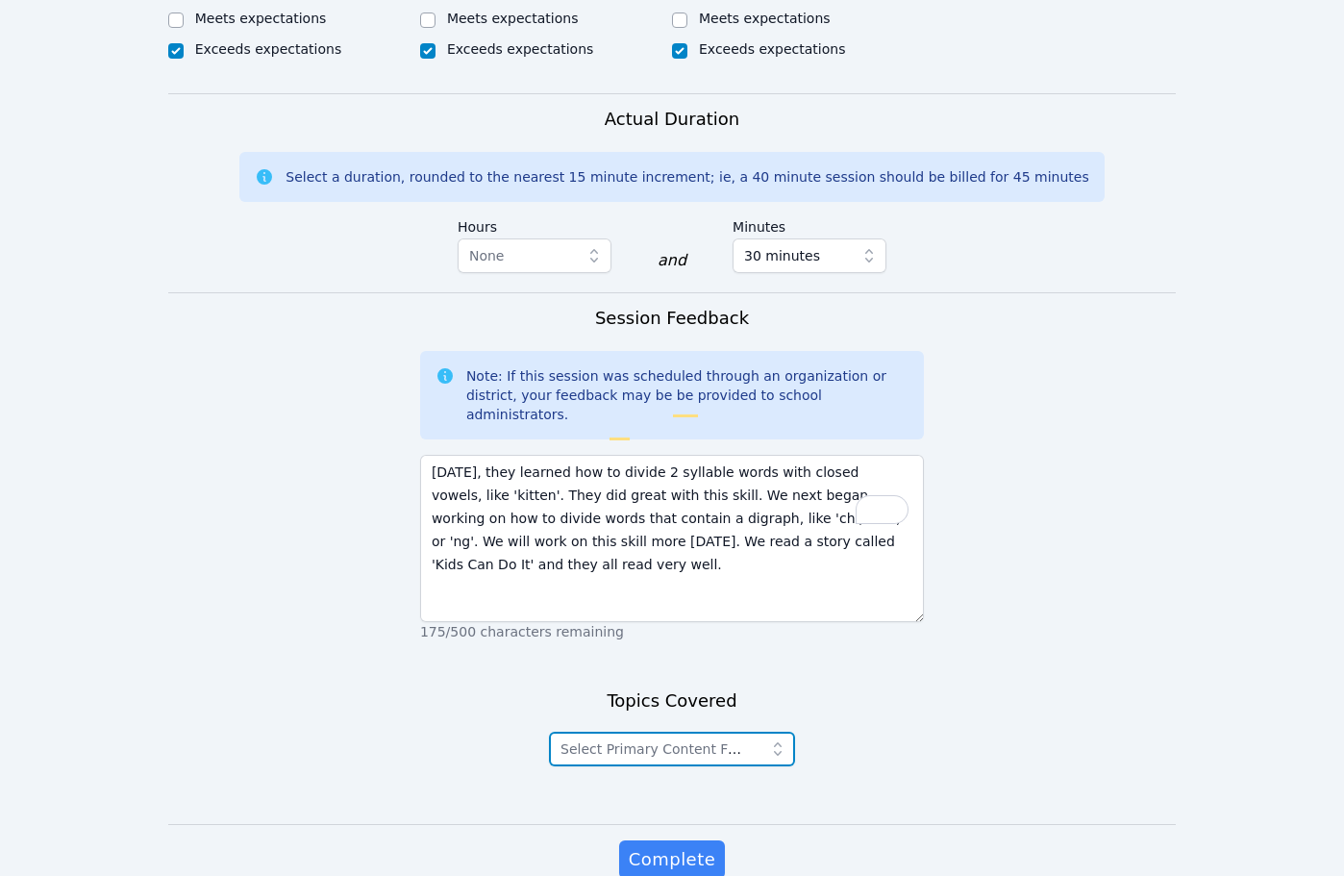
click at [712, 737] on span "Select Primary Content Focus" at bounding box center [654, 748] width 188 height 23
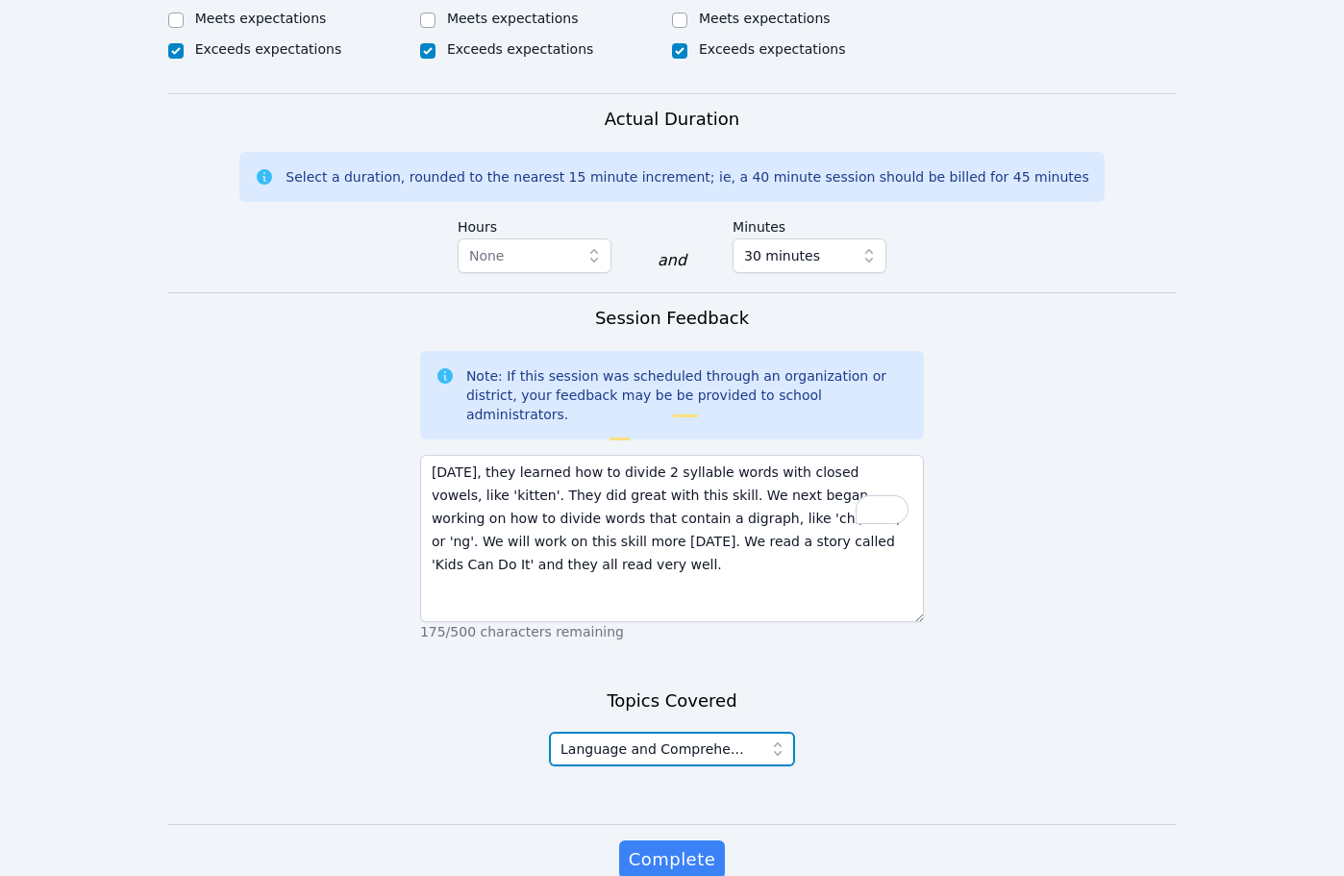
click at [776, 742] on icon "button" at bounding box center [778, 748] width 8 height 13
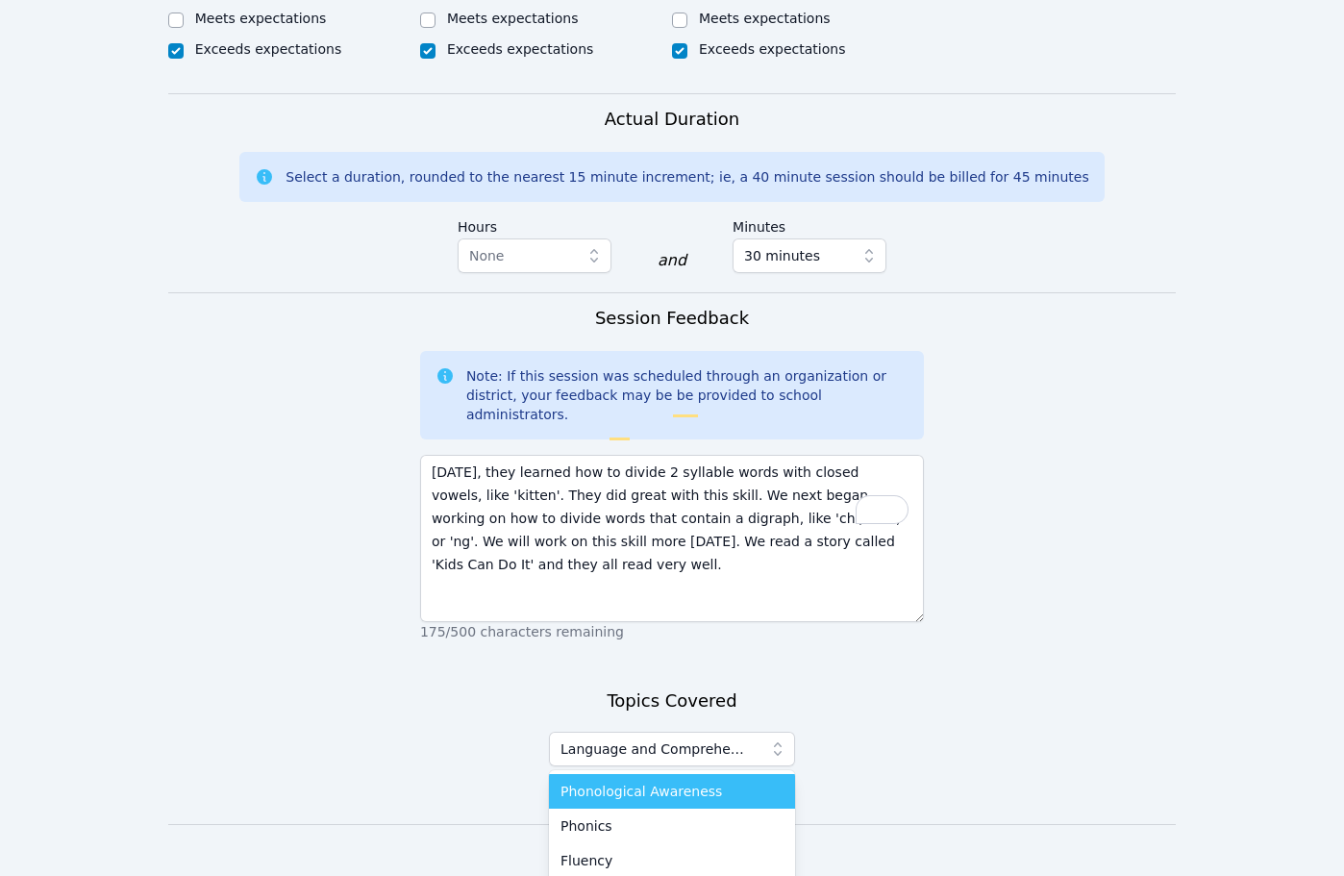
click at [701, 781] on span "Phonological Awareness" at bounding box center [640, 790] width 161 height 19
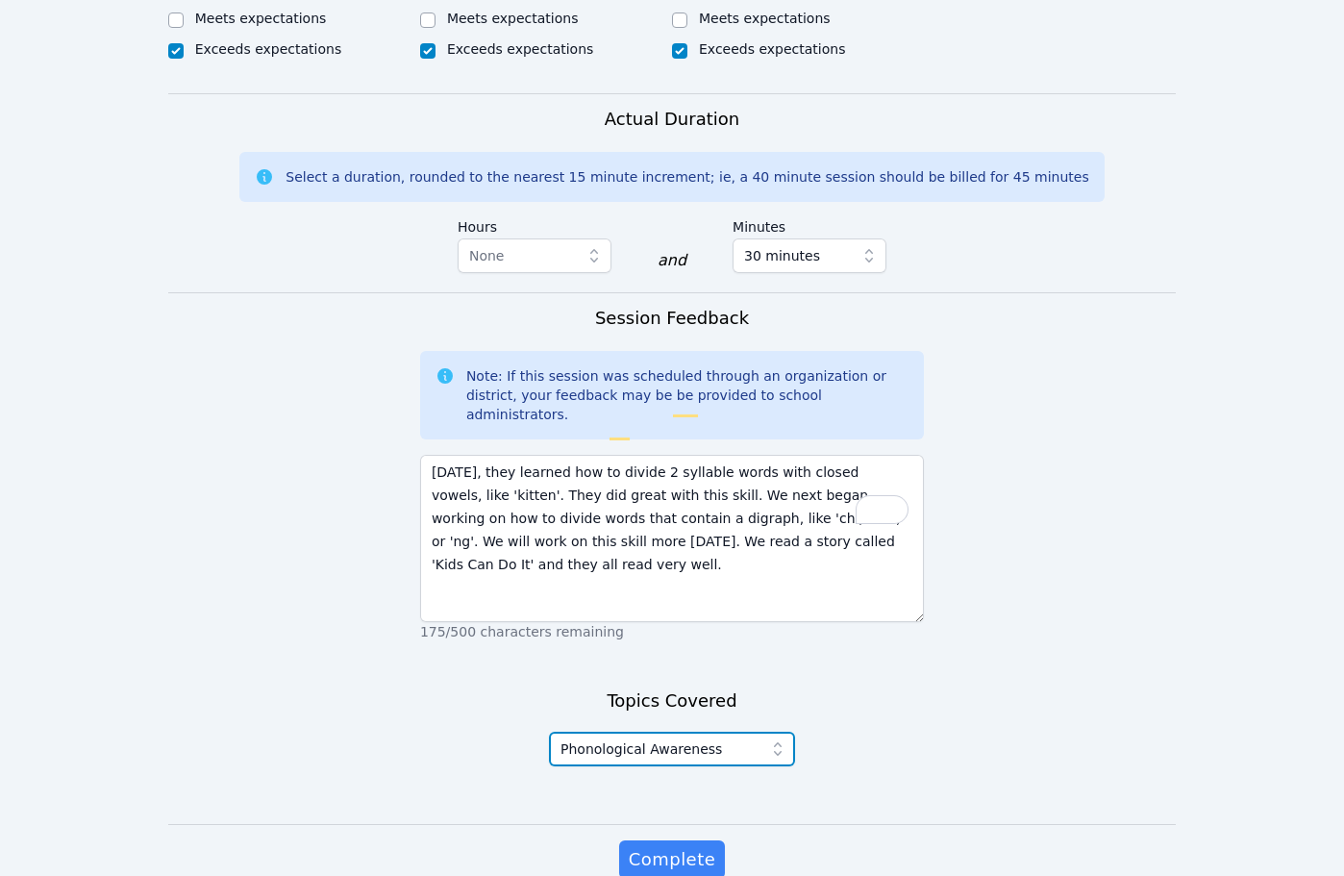
scroll to position [1256, 0]
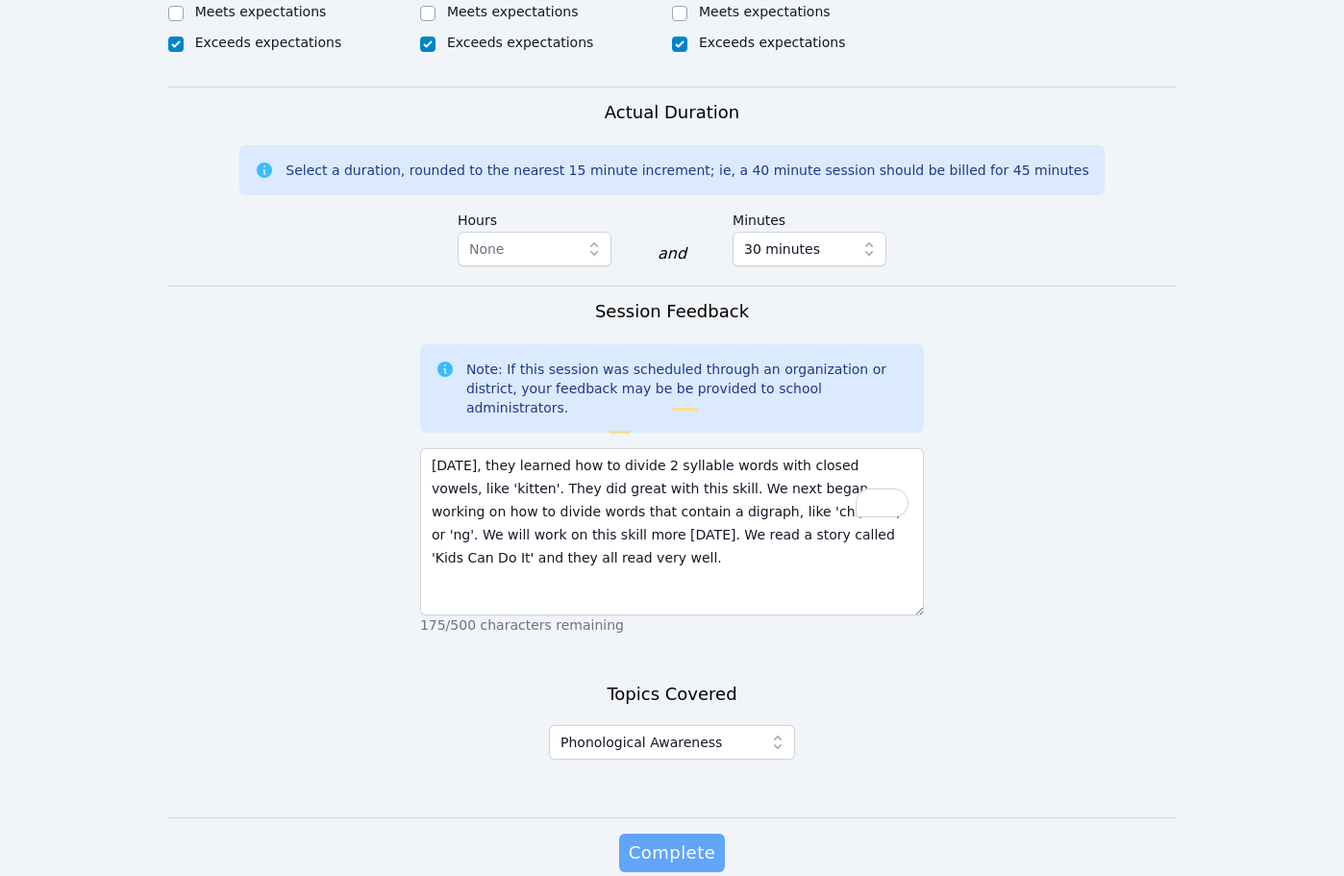
click at [670, 839] on span "Complete" at bounding box center [672, 852] width 86 height 27
